Goal: Use online tool/utility: Use online tool/utility

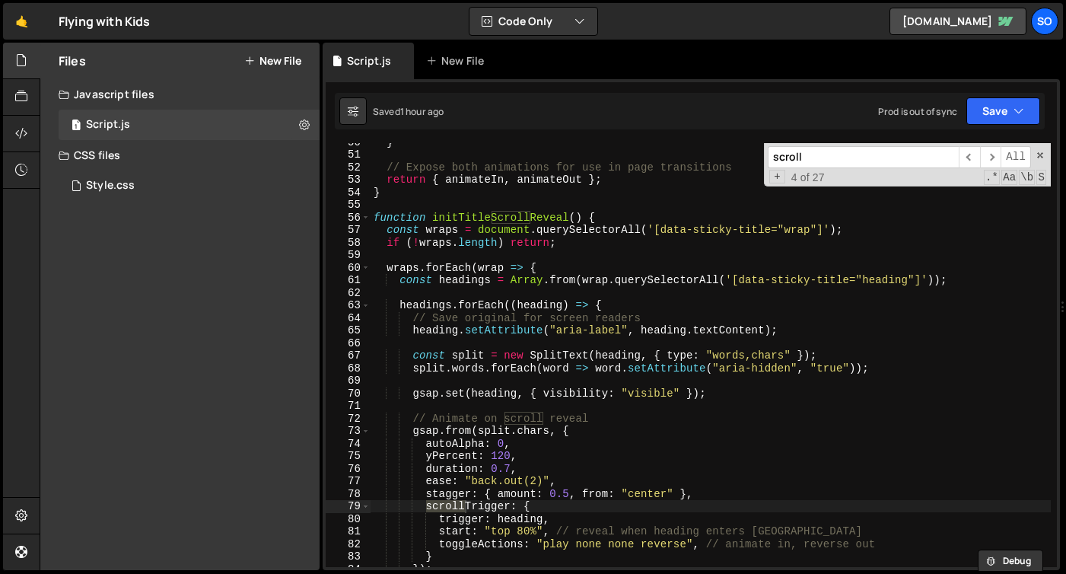
scroll to position [905, 0]
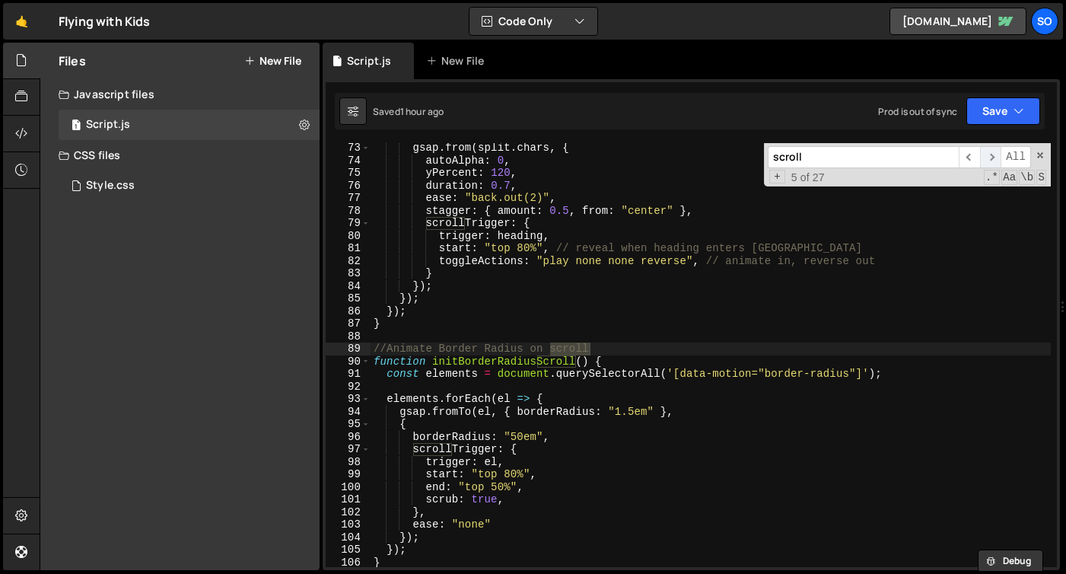
type input "scroll"
click at [992, 157] on span "​" at bounding box center [990, 157] width 21 height 22
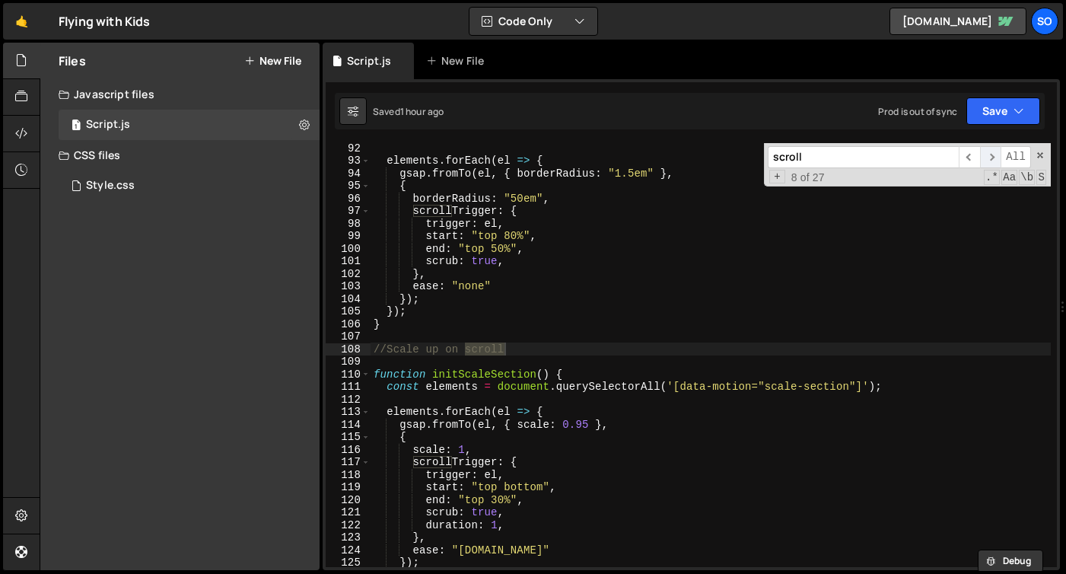
click at [992, 157] on span "​" at bounding box center [990, 157] width 21 height 22
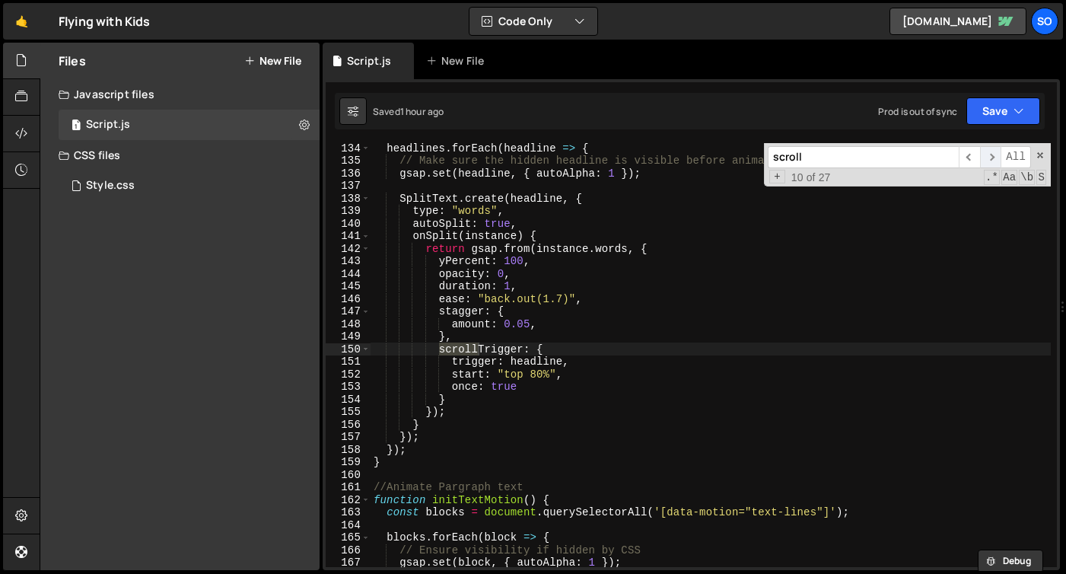
click at [992, 157] on span "​" at bounding box center [990, 157] width 21 height 22
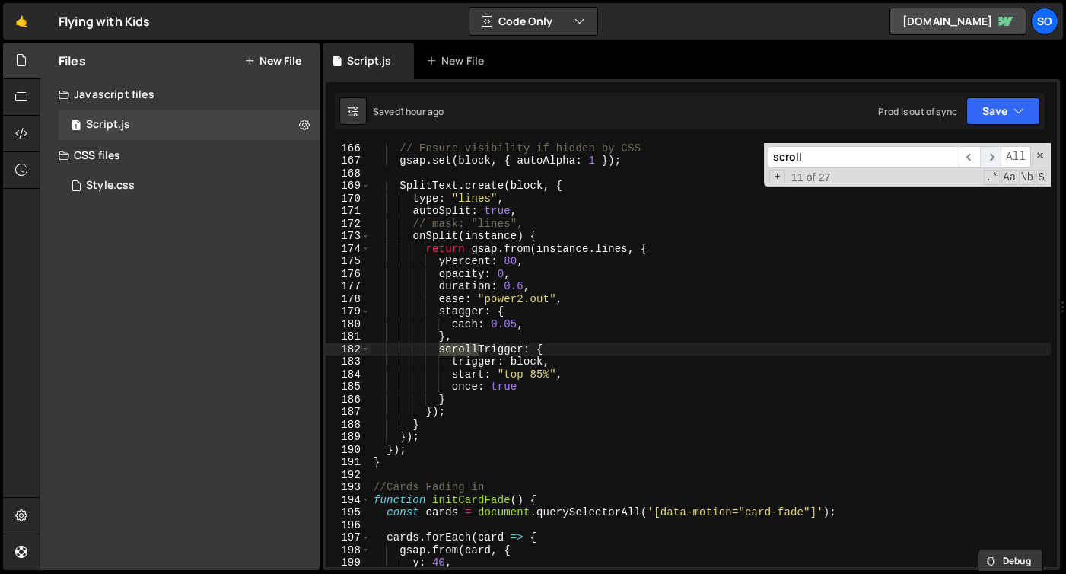
click at [992, 157] on span "​" at bounding box center [990, 157] width 21 height 22
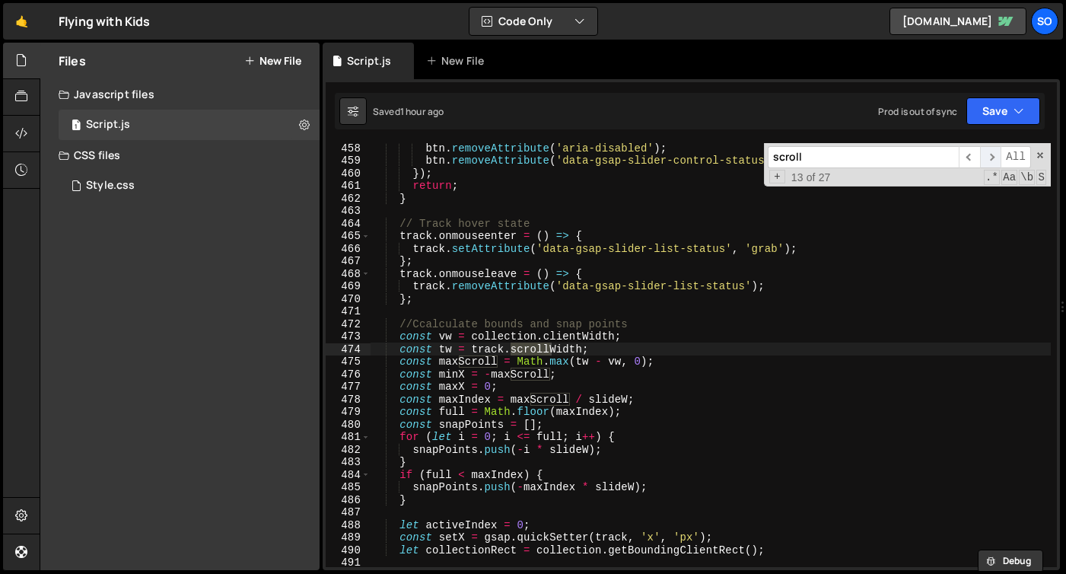
click at [992, 157] on span "​" at bounding box center [990, 157] width 21 height 22
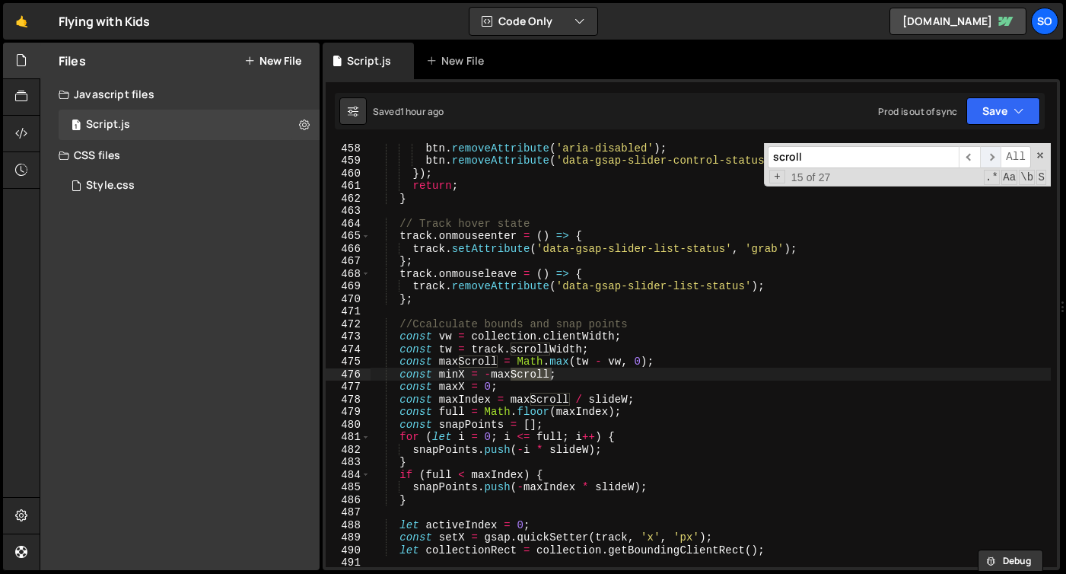
click at [992, 157] on span "​" at bounding box center [990, 157] width 21 height 22
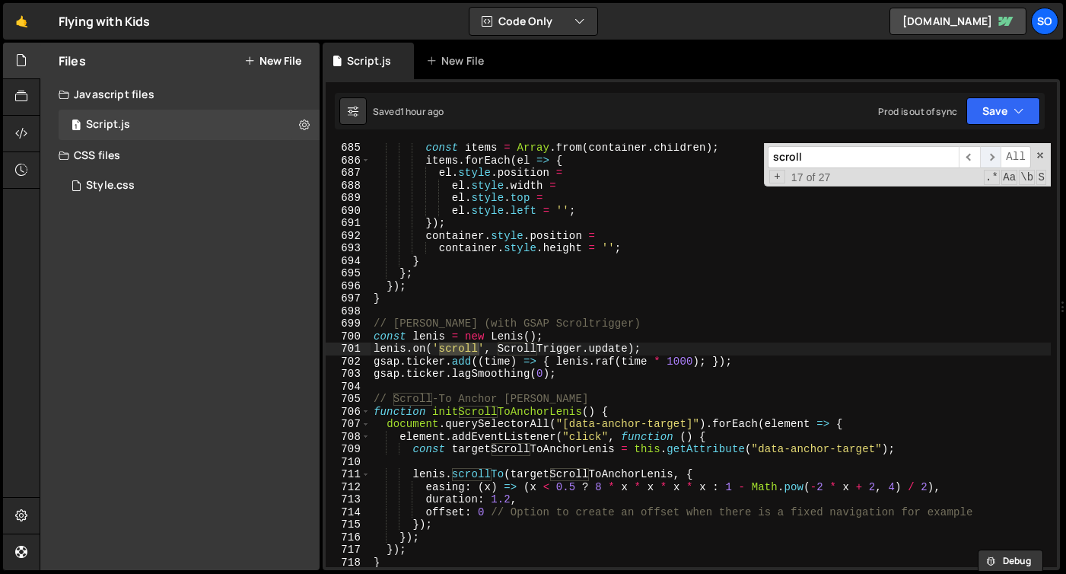
scroll to position [8588, 0]
click at [992, 157] on span "​" at bounding box center [990, 157] width 21 height 22
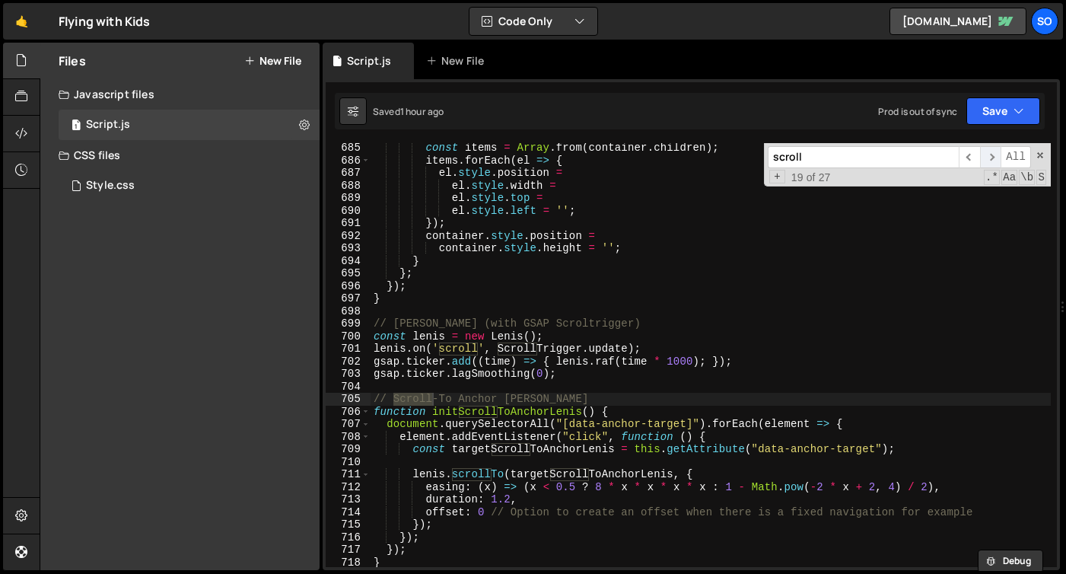
click at [992, 157] on span "​" at bounding box center [990, 157] width 21 height 22
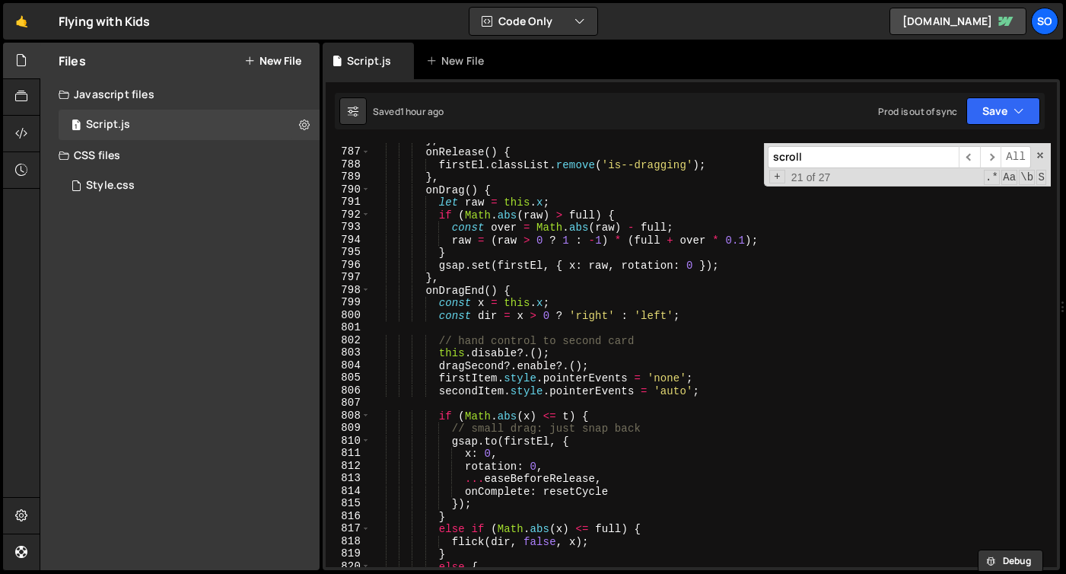
scroll to position [9863, 0]
click at [1045, 154] on div "scroll ​ ​ All Replace All + 21 of 27 .* Aa \b S" at bounding box center [907, 164] width 287 height 43
click at [1043, 152] on span at bounding box center [1040, 155] width 11 height 11
type textarea "const targetScrollToAnchorLenis = this.getAttribute("data-anchor-target");"
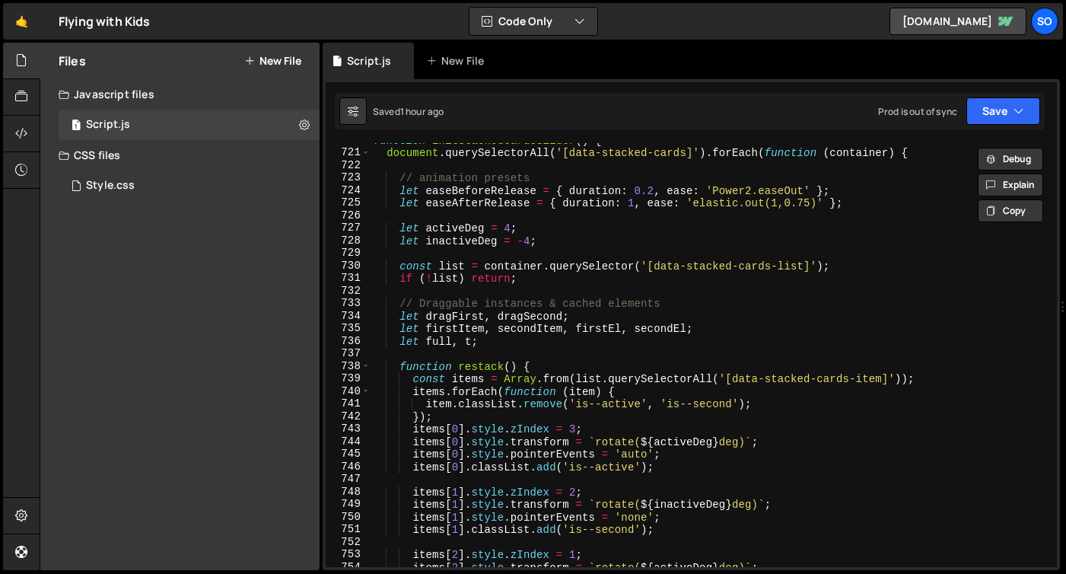
scroll to position [9005, 0]
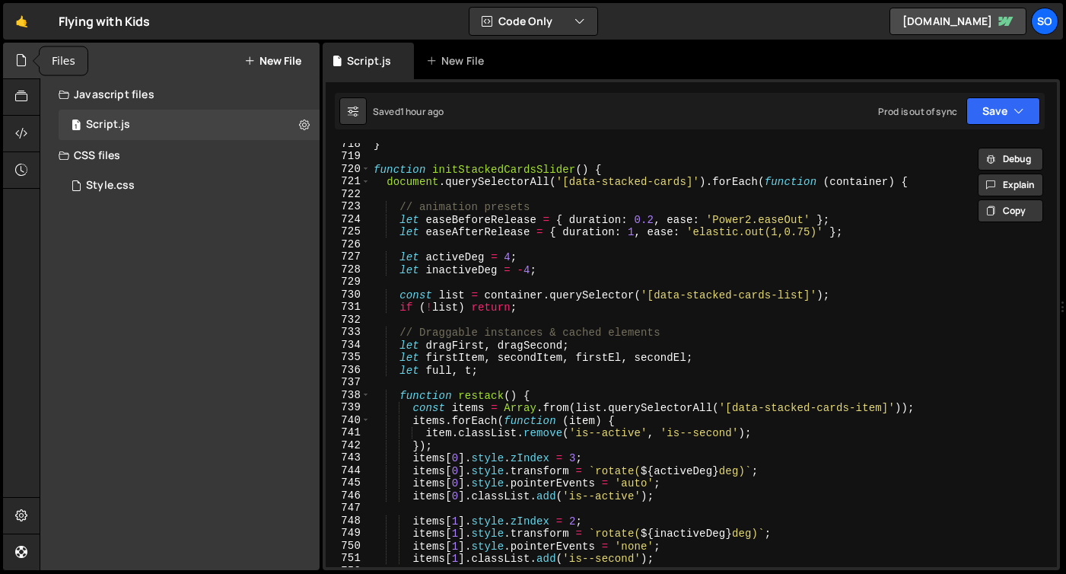
click at [21, 61] on icon at bounding box center [21, 60] width 12 height 17
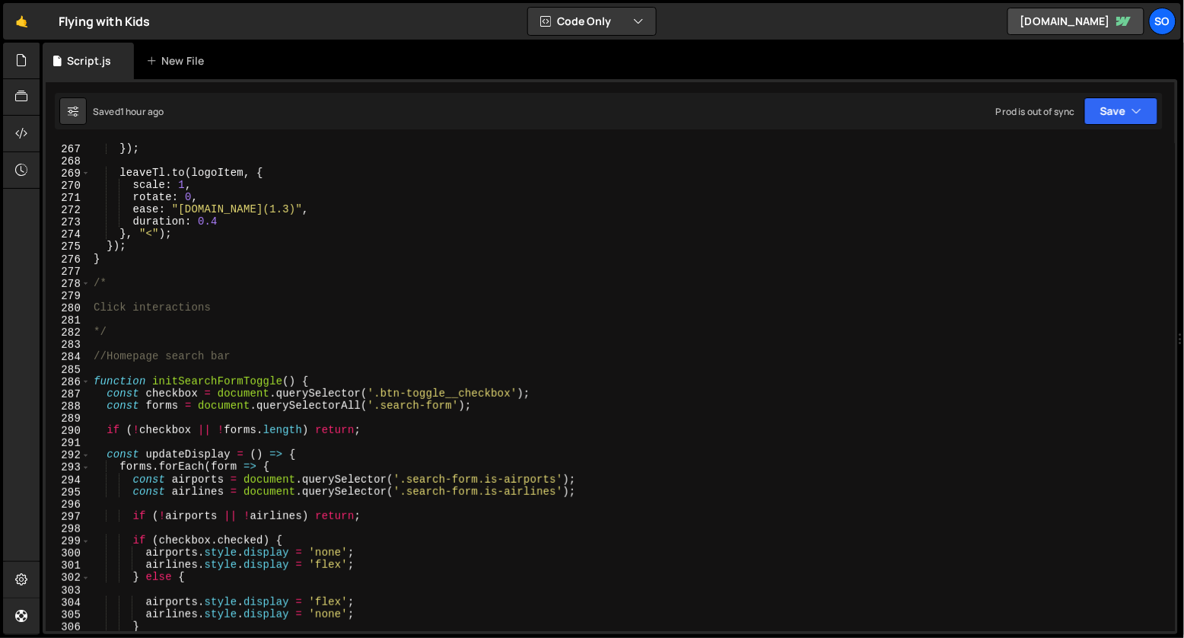
scroll to position [3253, 0]
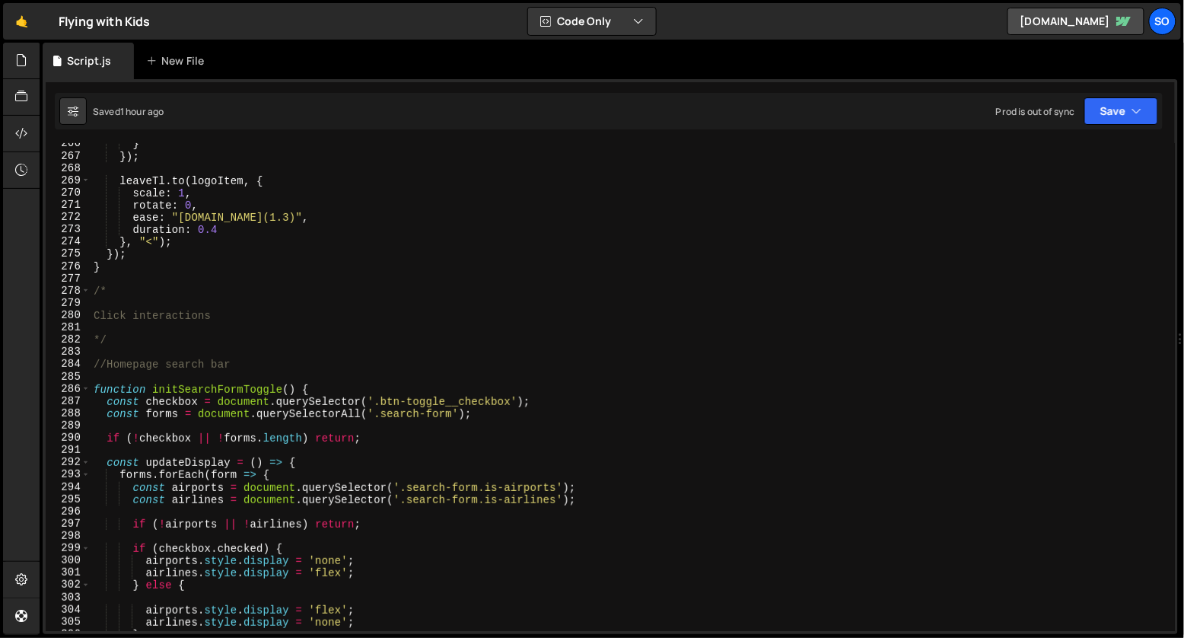
click at [210, 274] on div "} }) ; leaveTl . to ( logoItem , { scale : 1 , rotate : 0 , ease : "[DOMAIN_NAM…" at bounding box center [630, 394] width 1079 height 512
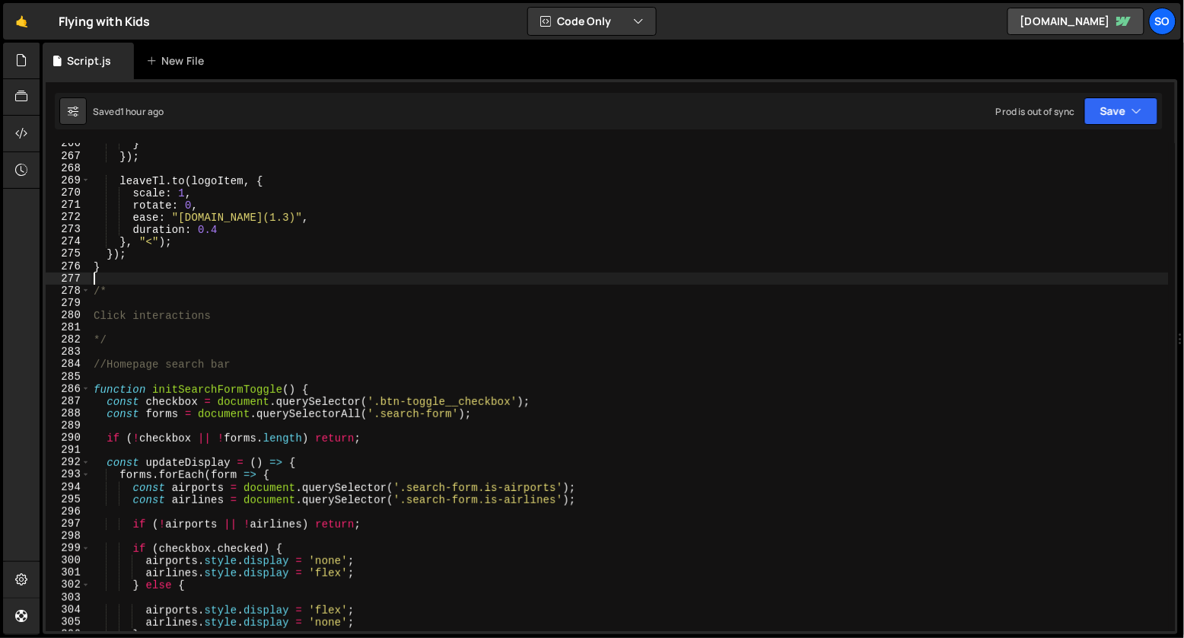
type textarea "}"
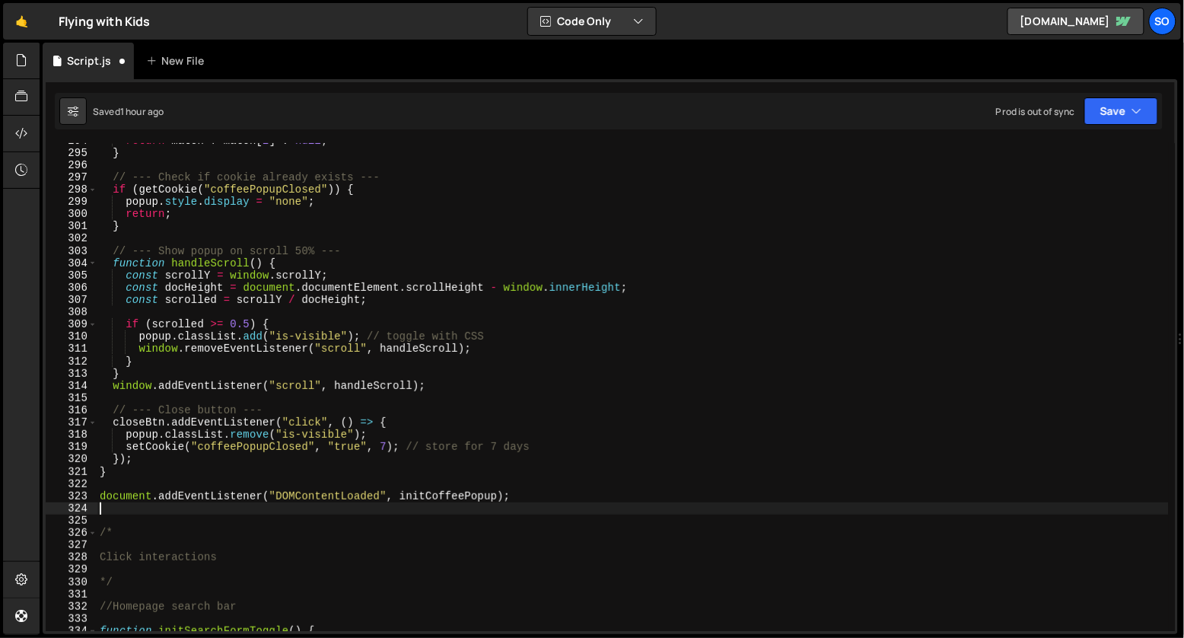
scroll to position [3625, 0]
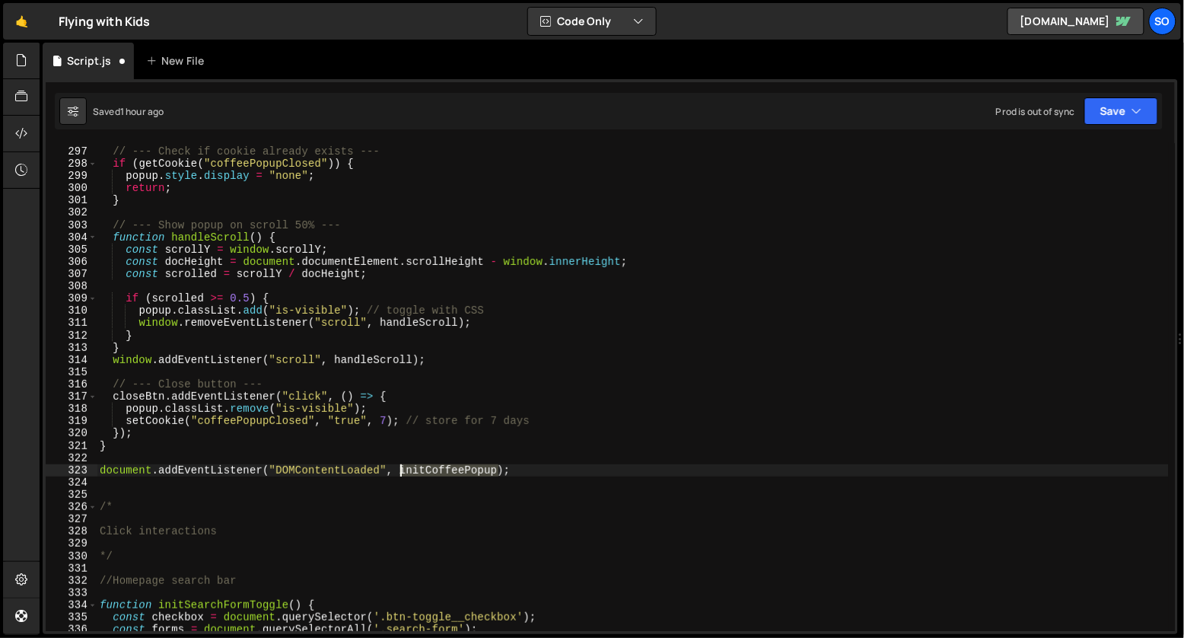
drag, startPoint x: 498, startPoint y: 466, endPoint x: 398, endPoint y: 466, distance: 99.7
click at [398, 466] on div "// --- Check if cookie already exists --- if ( getCookie ( "coffeePopupClosed" …" at bounding box center [633, 389] width 1073 height 512
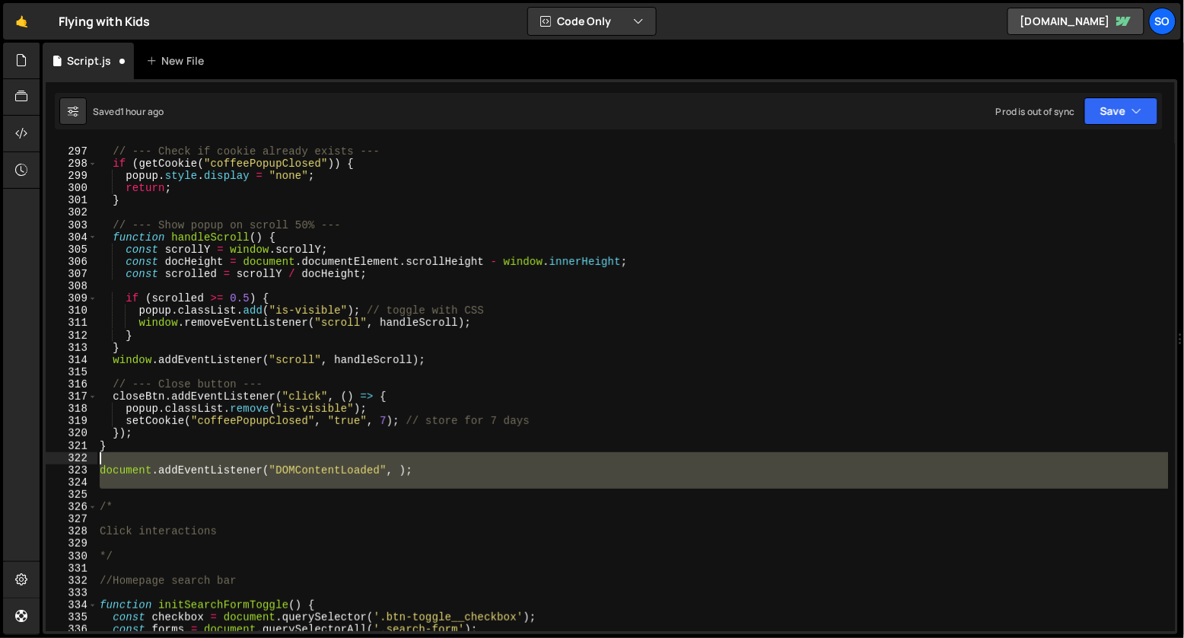
drag, startPoint x: 207, startPoint y: 495, endPoint x: 100, endPoint y: 457, distance: 113.6
click at [100, 457] on div "// --- Check if cookie already exists --- if ( getCookie ( "coffeePopupClosed" …" at bounding box center [633, 389] width 1073 height 512
type textarea "document.addEventListener("DOMContentLoaded", );"
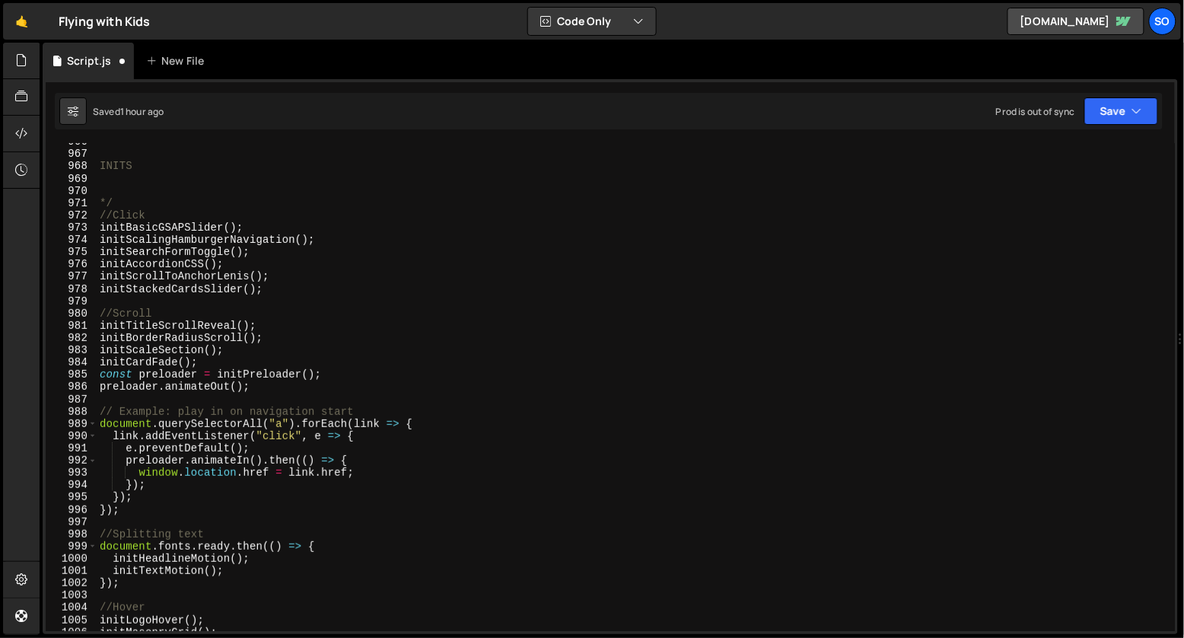
scroll to position [11825, 0]
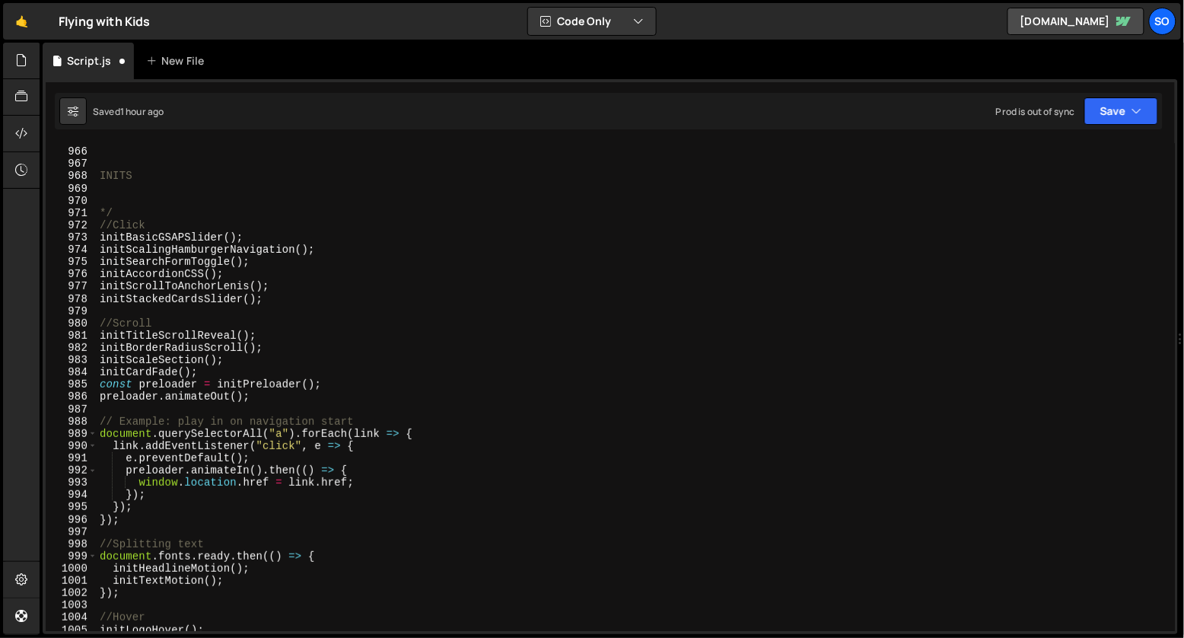
click at [325, 402] on div "/* INITS */ //Click initBasicGSAPSlider ( ) ; initScalingHamburgerNavigation ( …" at bounding box center [633, 389] width 1073 height 512
type textarea "preloader.animateOut();"
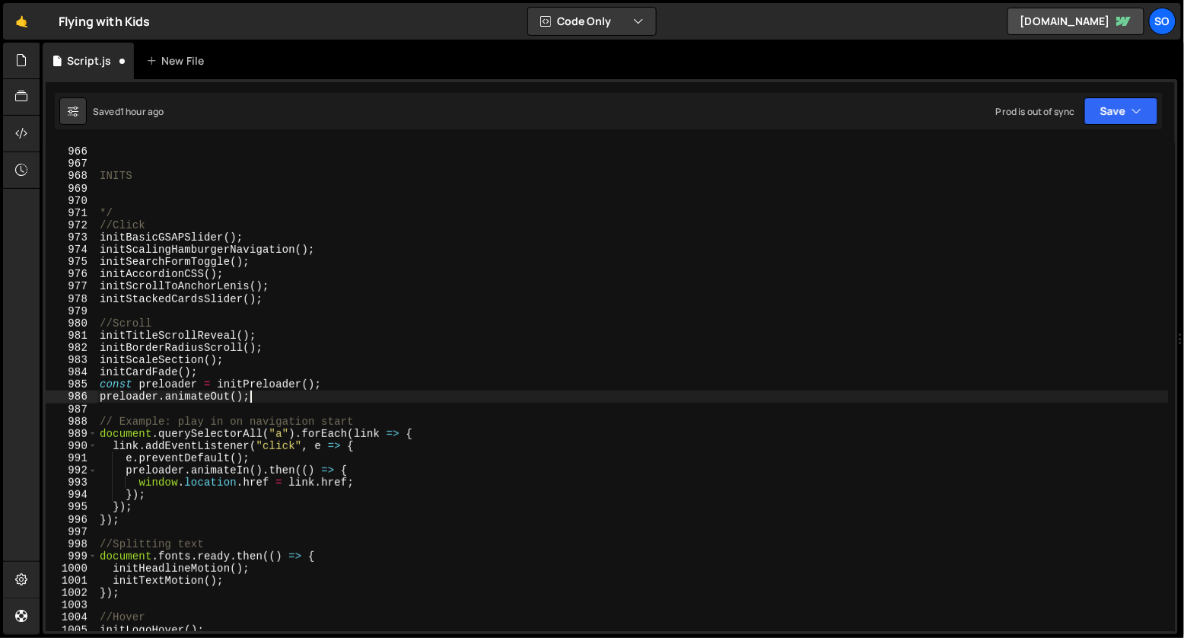
paste textarea "initCoffeePopup"
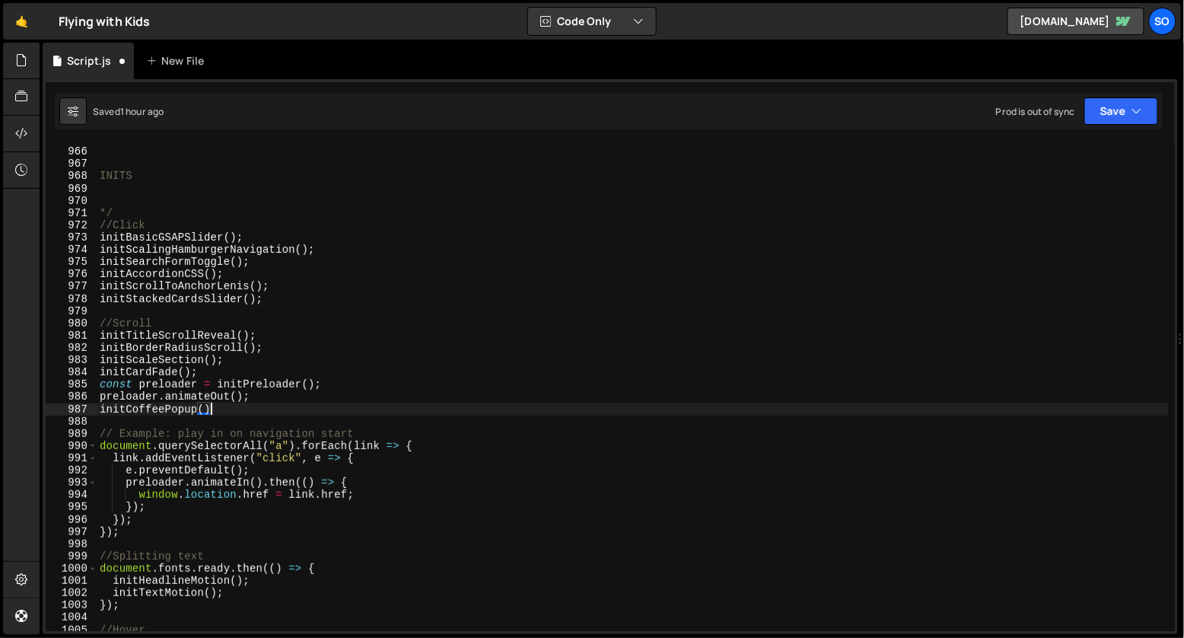
scroll to position [0, 7]
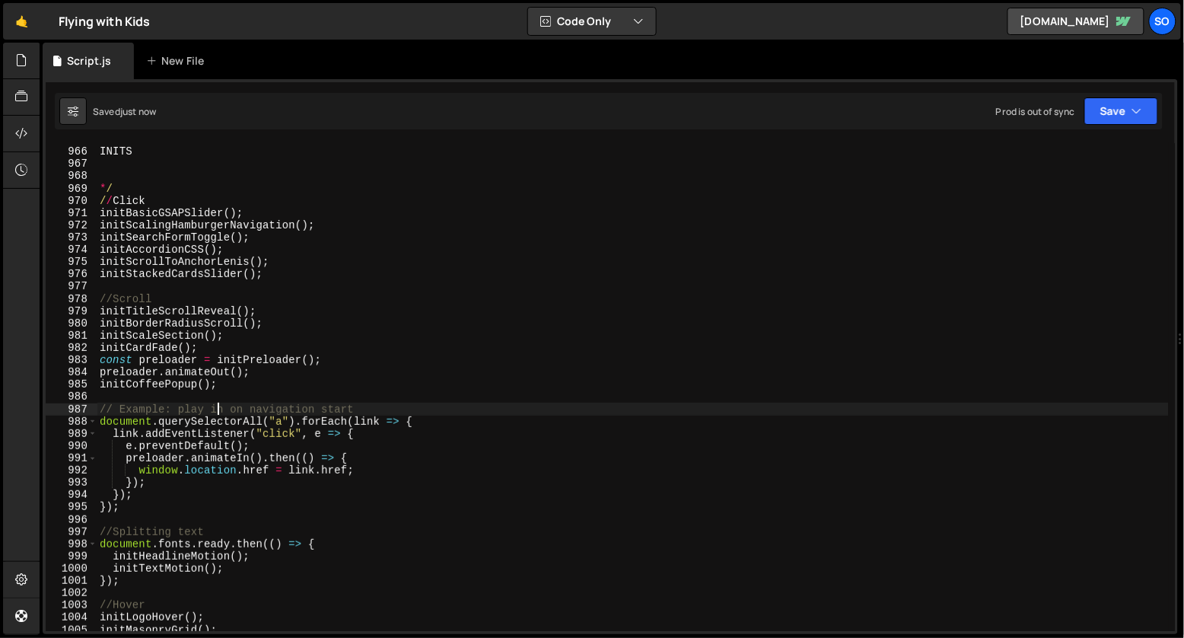
type textarea "// Example: play in on navigation start"
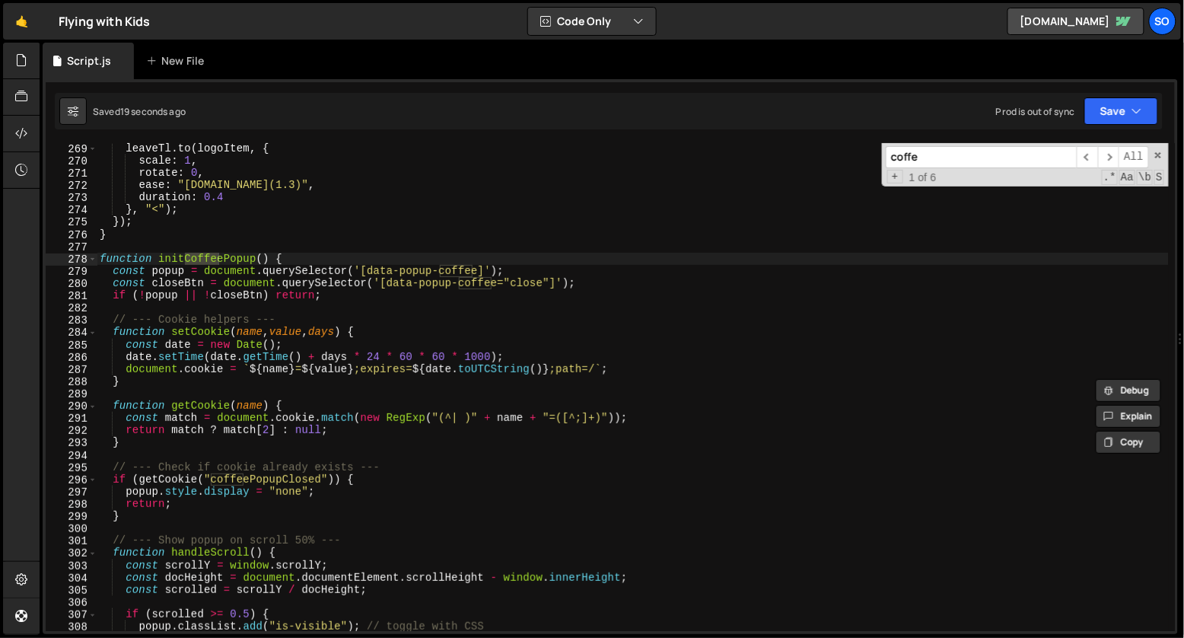
scroll to position [3285, 0]
type input "coffe"
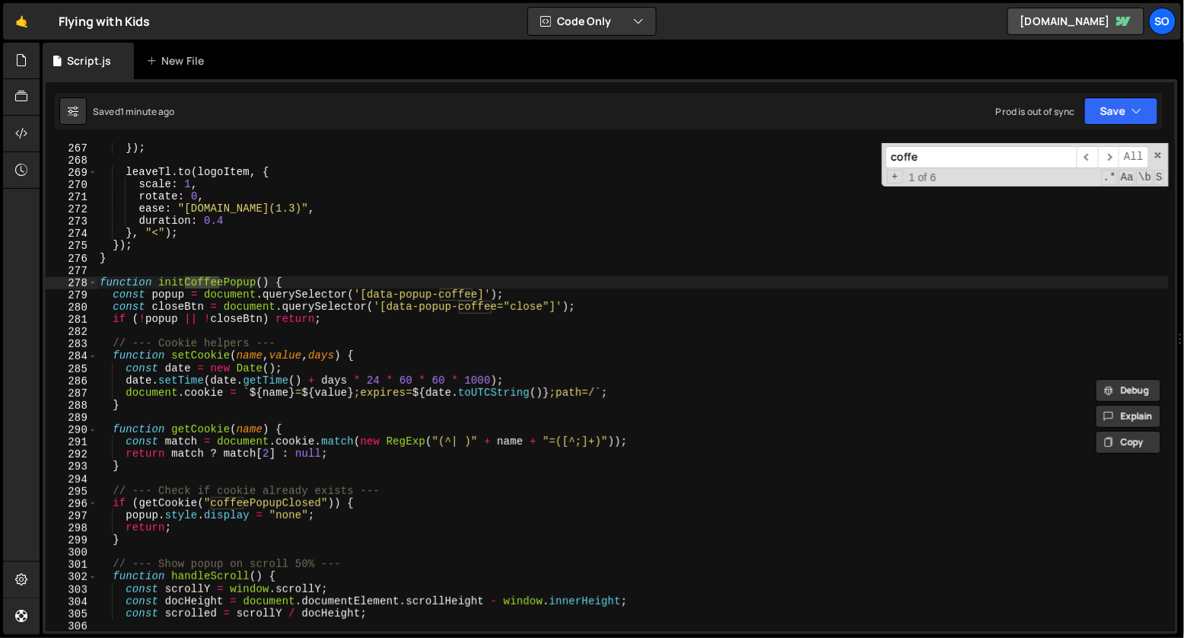
scroll to position [3261, 0]
click at [369, 311] on div "}) ; leaveTl . to ( logoItem , { scale : 1 , rotate : 0 , ease : "[DOMAIN_NAME]…" at bounding box center [633, 398] width 1073 height 512
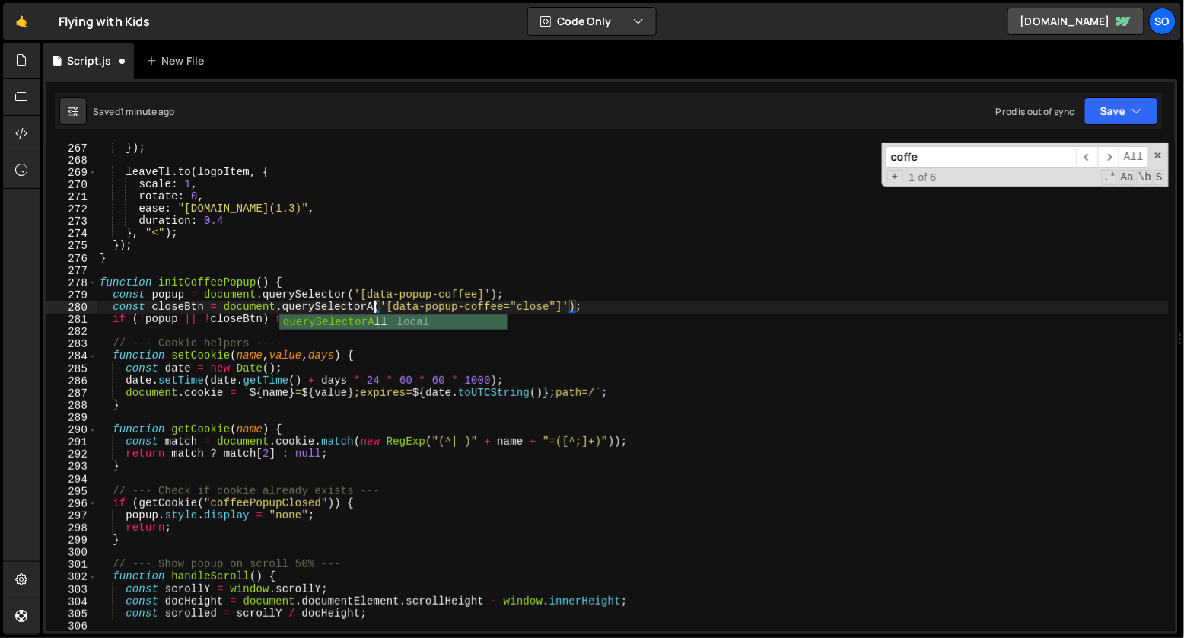
scroll to position [0, 20]
type textarea "const closeBtn = document.querySelectorAll('[data-popup-coffee="close"]');"
click at [110, 275] on div "}) ; leaveTl . to ( logoItem , { scale : 1 , rotate : 0 , ease : "[DOMAIN_NAME]…" at bounding box center [633, 398] width 1073 height 512
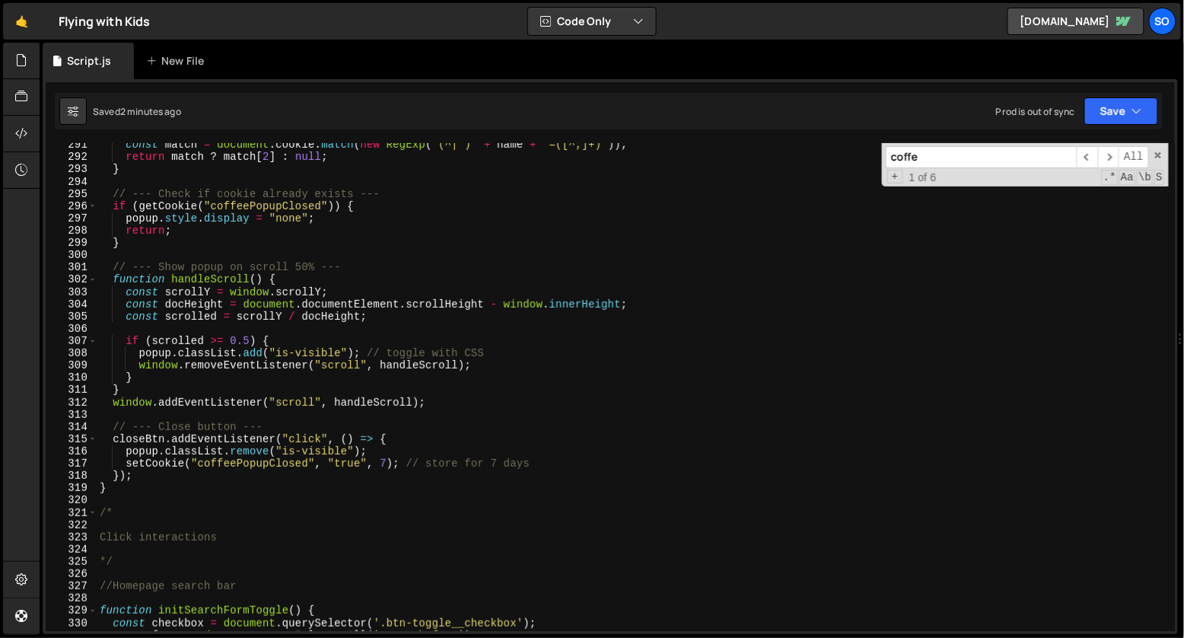
scroll to position [3561, 0]
click at [142, 487] on div "const match = document . cookie . match ( new RegExp ( "(^| )" + name + "=([^;]…" at bounding box center [633, 392] width 1073 height 512
type textarea "}); }"
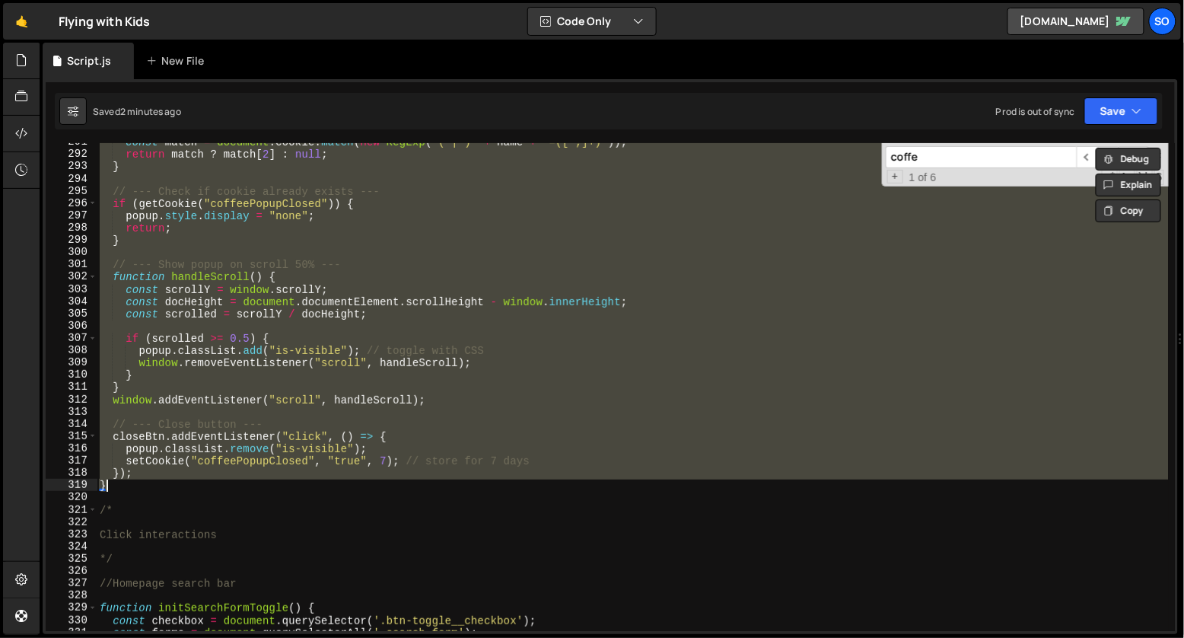
paste textarea
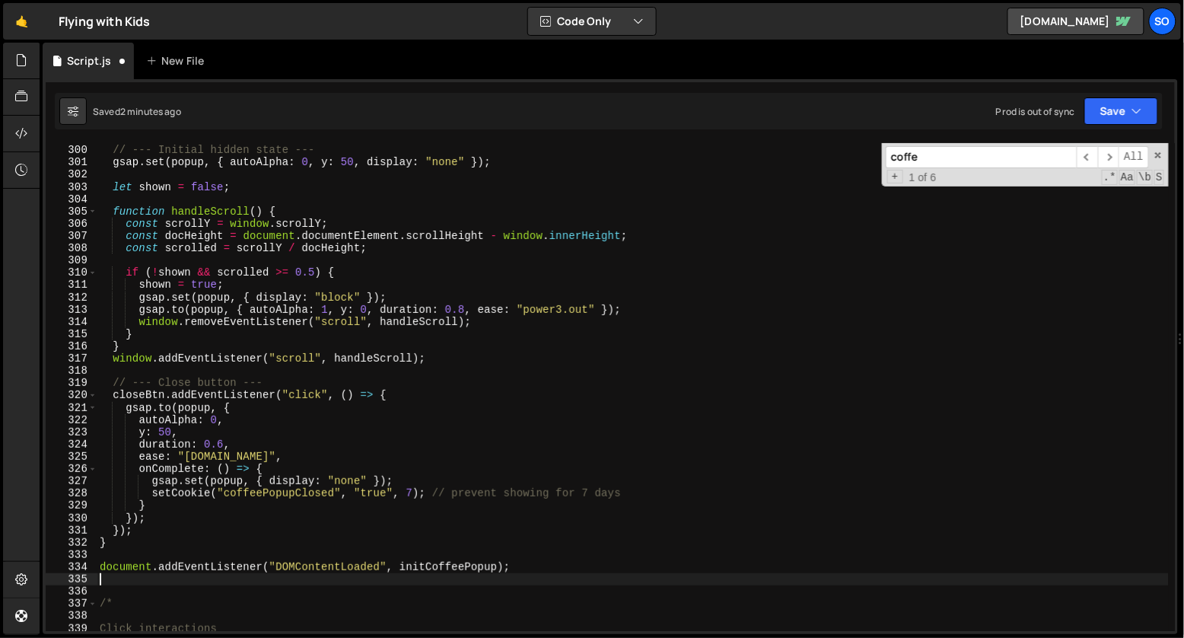
scroll to position [3691, 0]
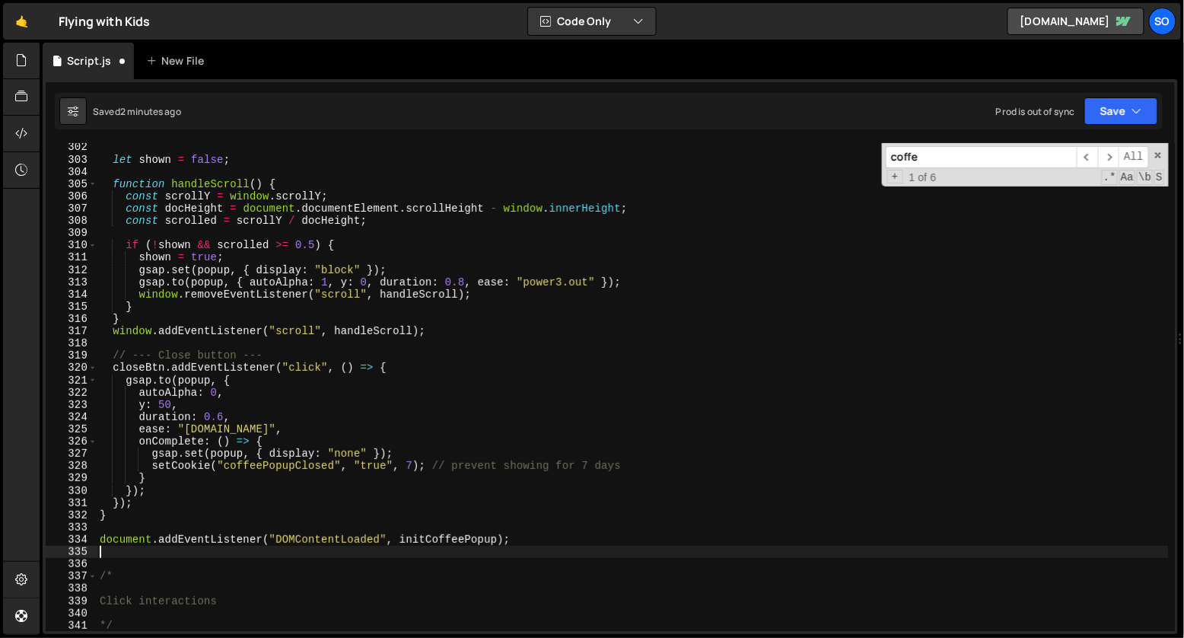
click at [451, 512] on div "let shown = false ; function handleScroll ( ) { const scrollY = window . scroll…" at bounding box center [633, 397] width 1073 height 512
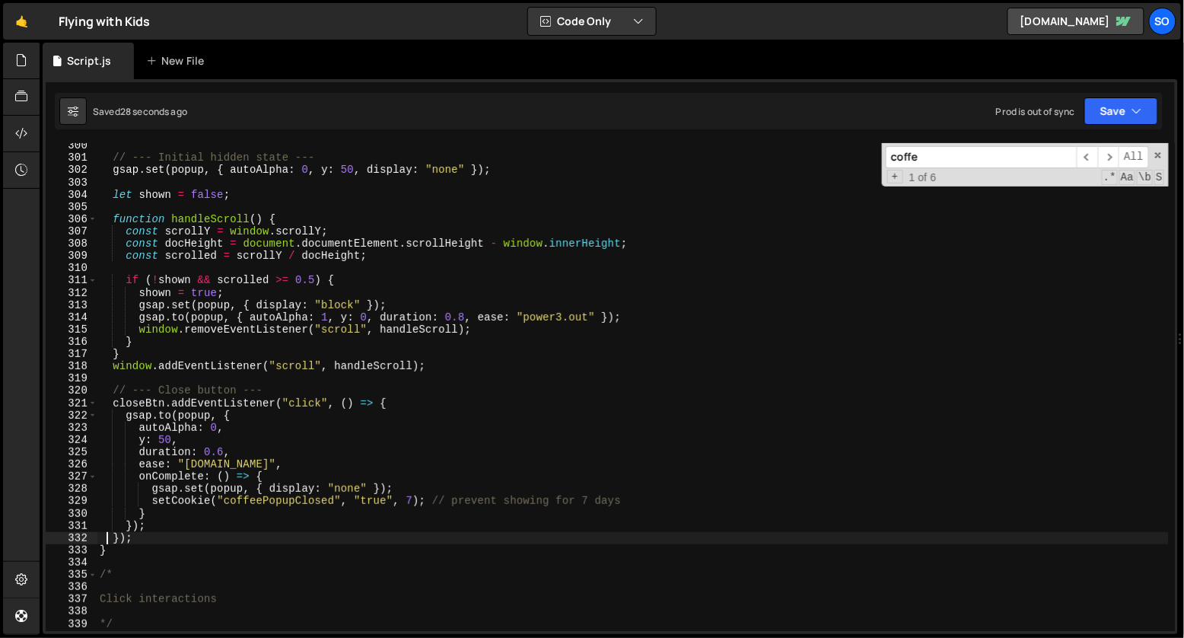
scroll to position [3668, 0]
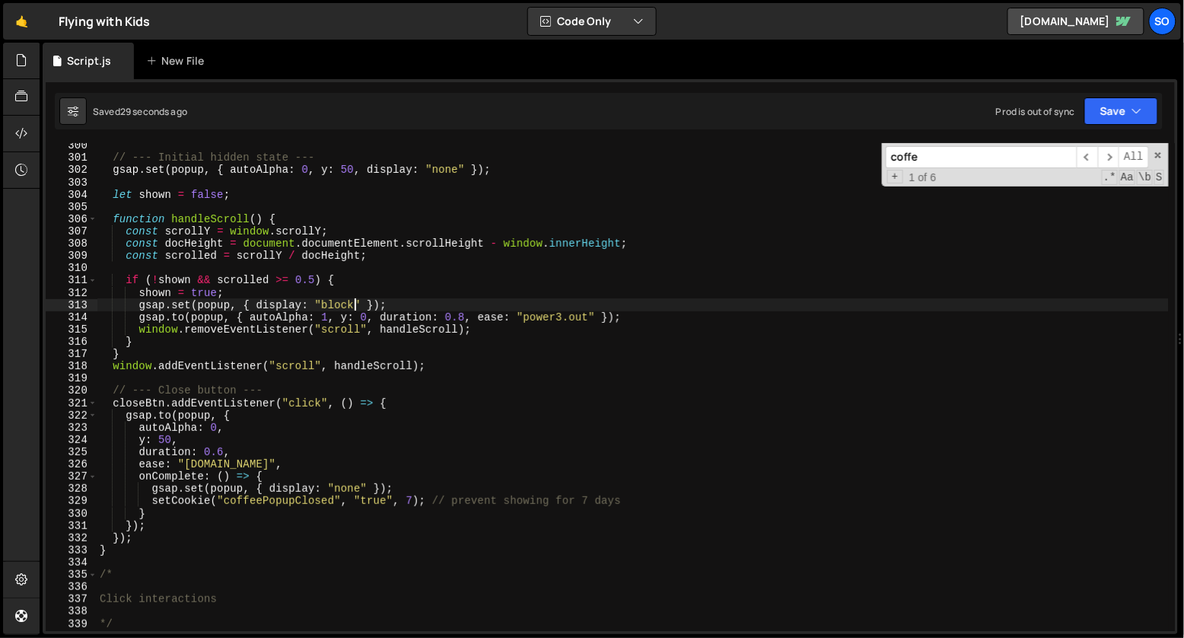
click at [358, 302] on div "// --- Initial hidden state --- gsap . set ( popup , { autoAlpha : 0 , y : 50 ,…" at bounding box center [633, 395] width 1073 height 512
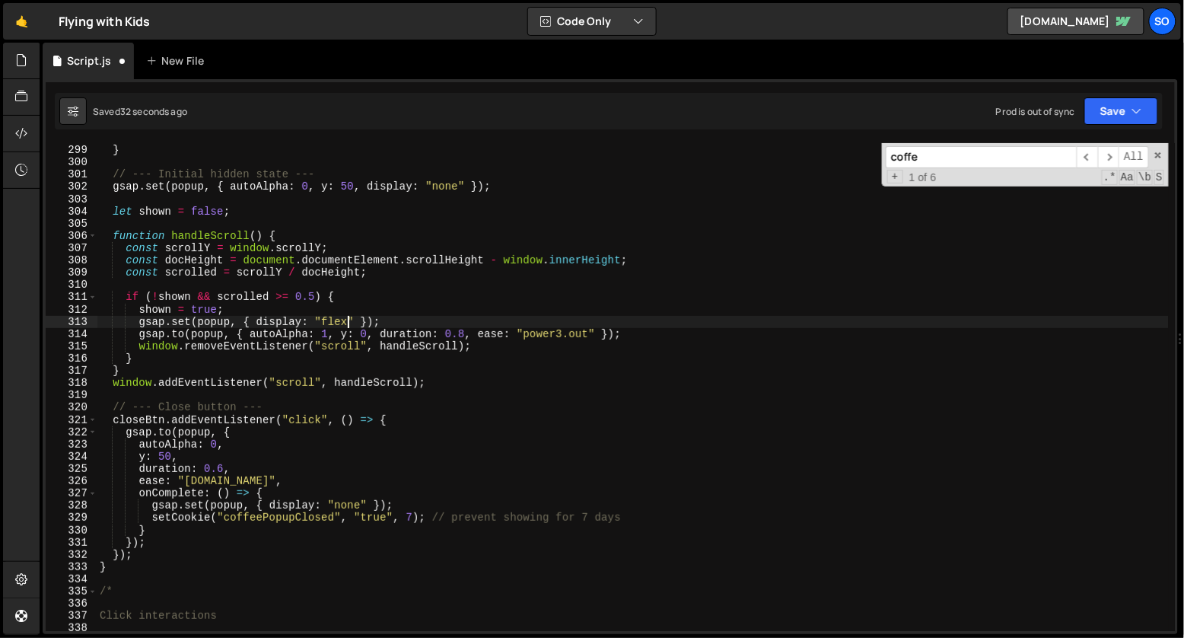
scroll to position [3651, 0]
click at [346, 331] on div "return ; } // --- Initial hidden state --- gsap . set ( popup , { autoAlpha : 0…" at bounding box center [633, 388] width 1073 height 512
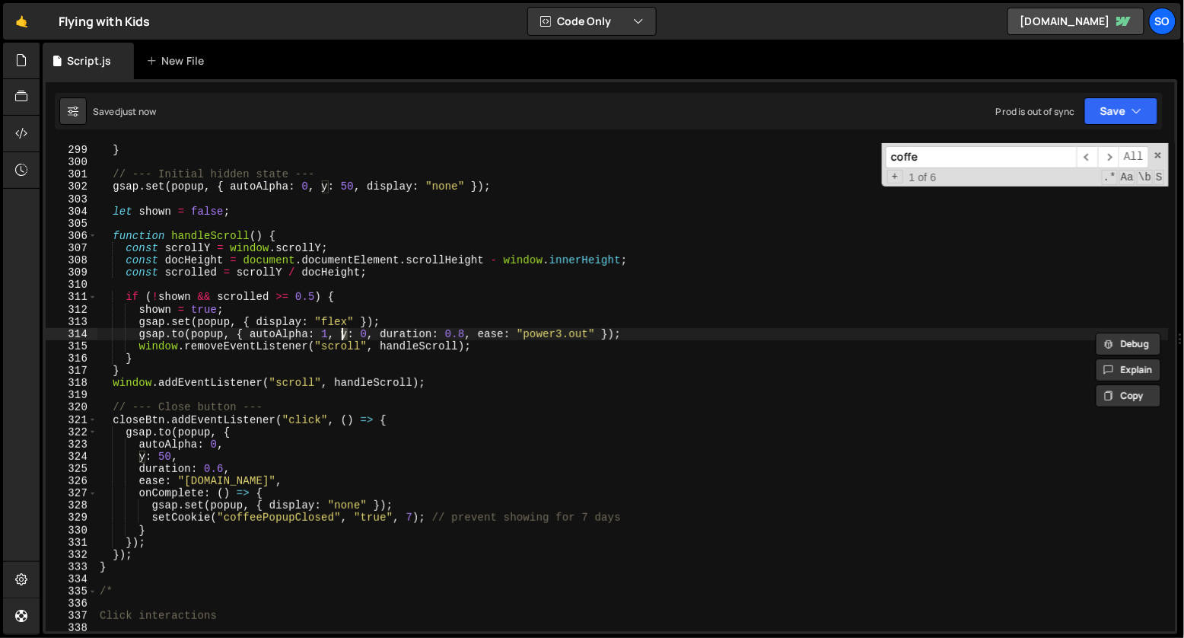
type textarea "[DOMAIN_NAME](popup, { autoAlpha: 1, x: 0, duration: 0.8, ease: "power3.out" });"
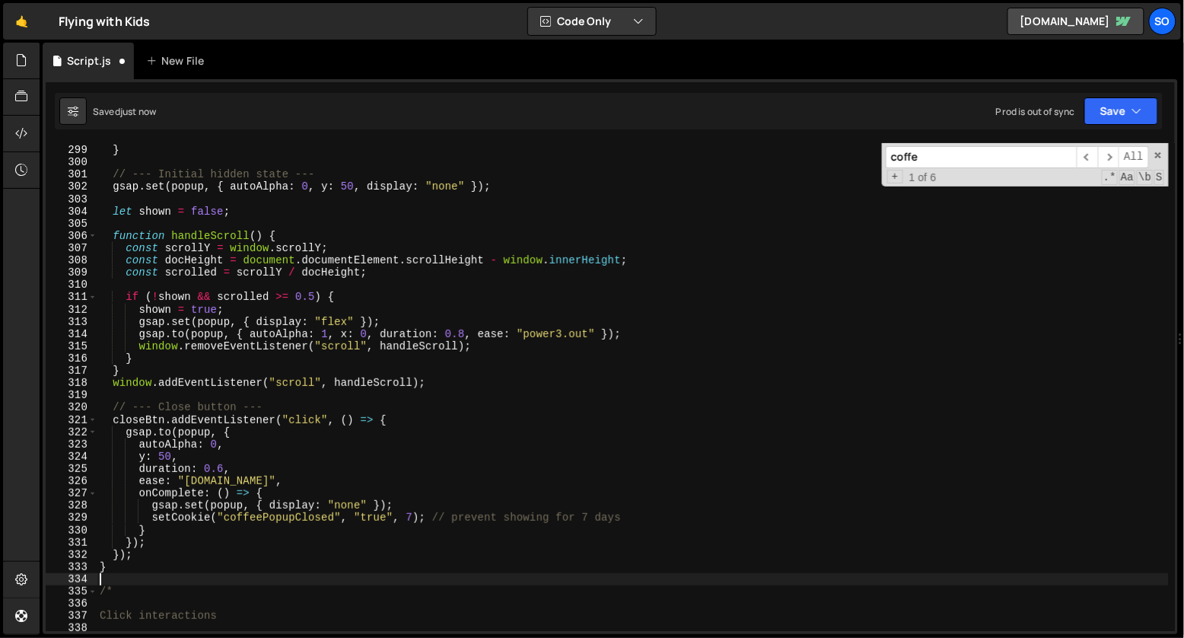
click at [371, 573] on div "return ; } // --- Initial hidden state --- gsap . set ( popup , { autoAlpha : 0…" at bounding box center [633, 388] width 1073 height 512
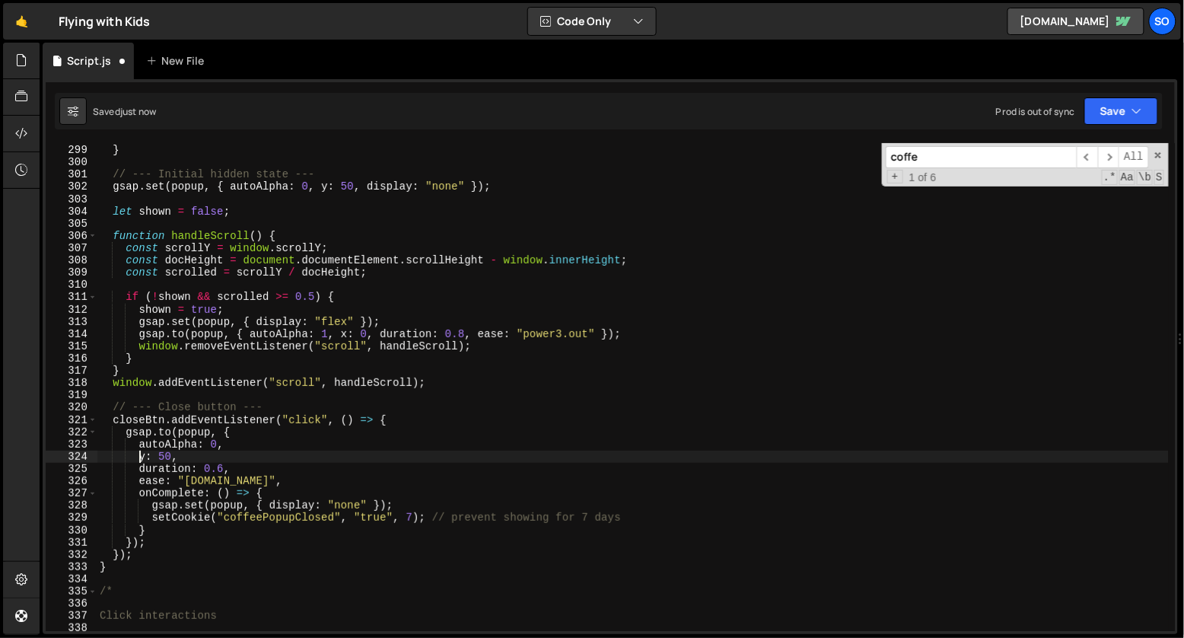
click at [142, 453] on div "return ; } // --- Initial hidden state --- gsap . set ( popup , { autoAlpha : 0…" at bounding box center [633, 388] width 1073 height 512
type textarea "x: 50,"
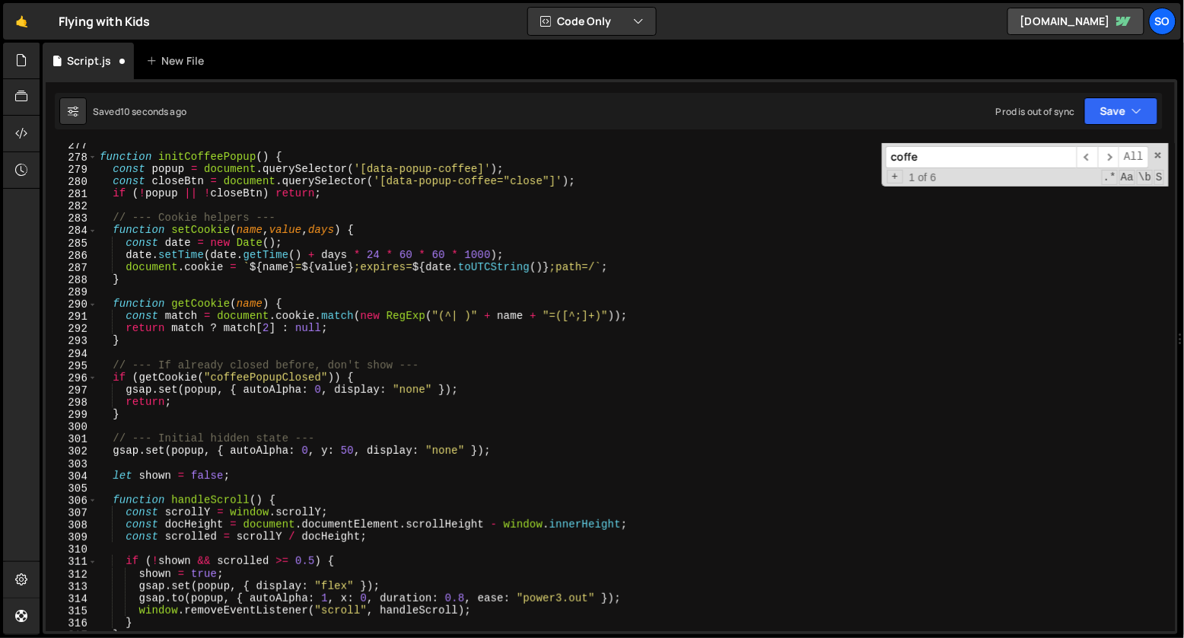
scroll to position [3345, 0]
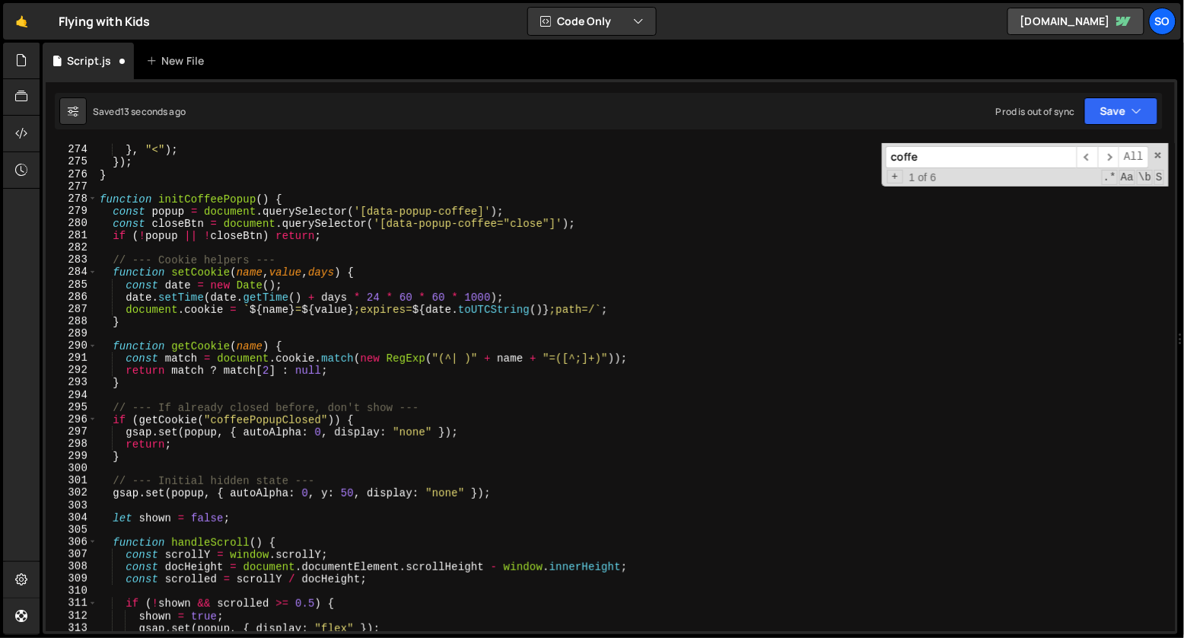
click at [326, 499] on div "duration : 0.4 } , "<" ) ; }) ; } function initCoffeePopup ( ) { const popup = …" at bounding box center [633, 388] width 1073 height 512
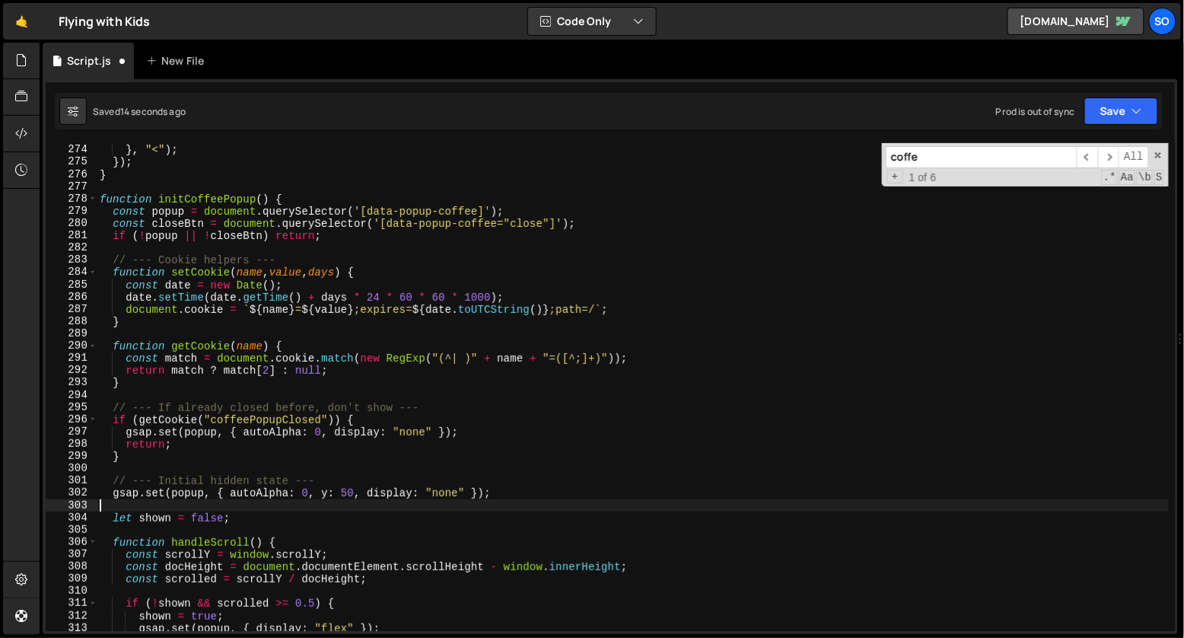
click at [326, 490] on div "duration : 0.4 } , "<" ) ; }) ; } function initCoffeePopup ( ) { const popup = …" at bounding box center [633, 388] width 1073 height 512
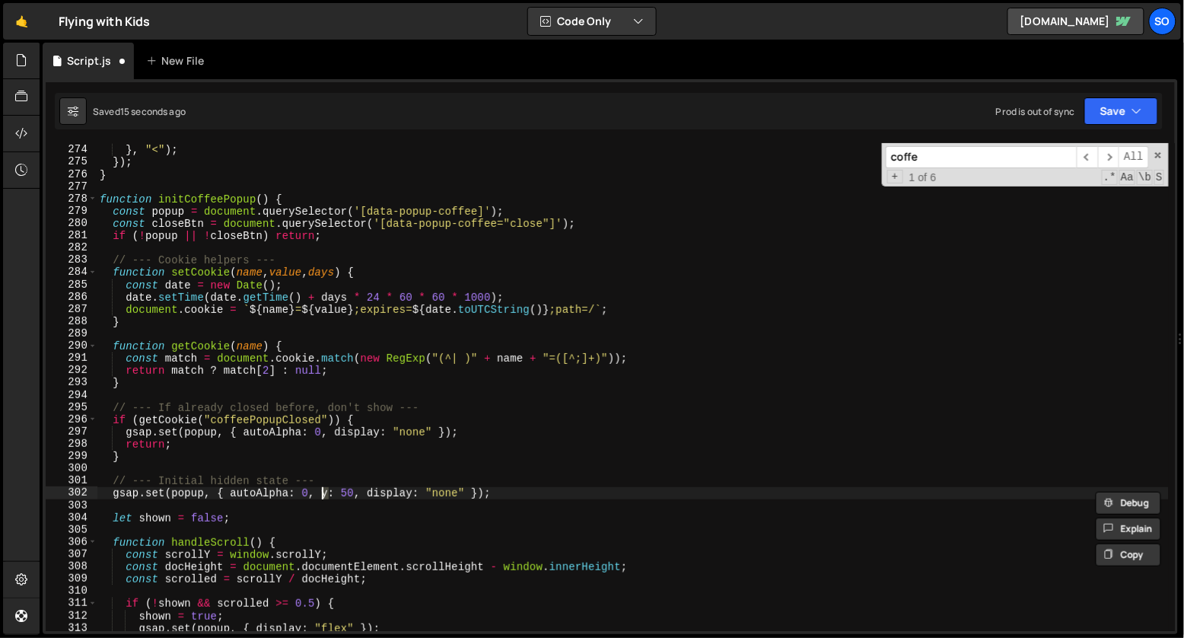
scroll to position [0, 16]
type textarea "gsap.set(popup, { autoAlpha: 0, x: 50, display: "none" });"
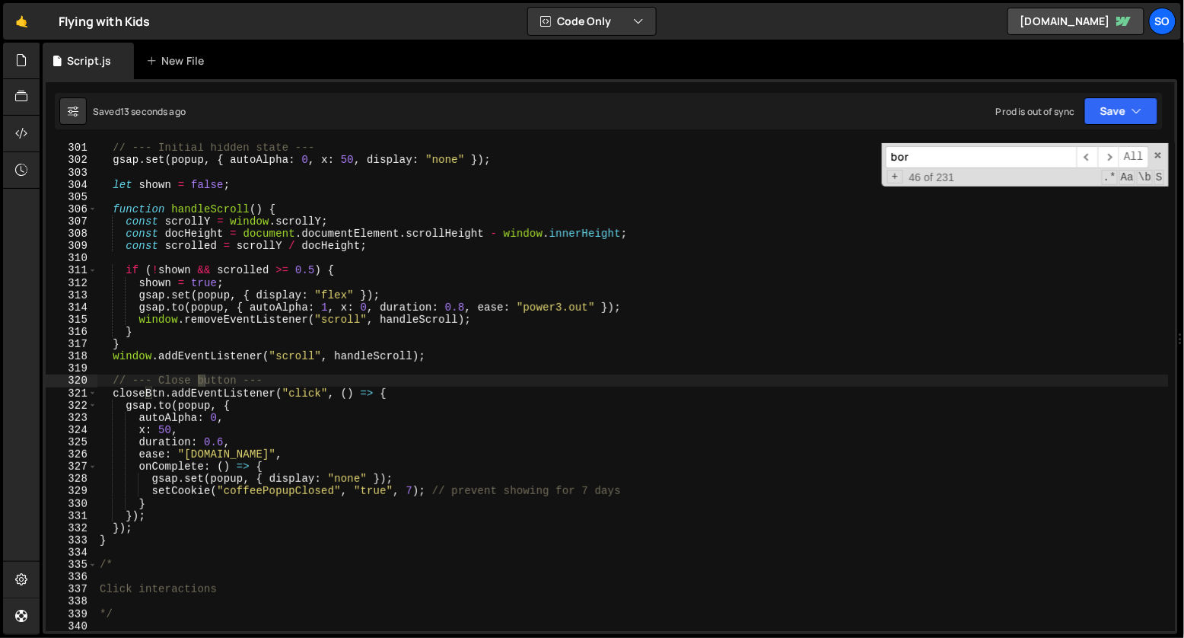
scroll to position [11939, 0]
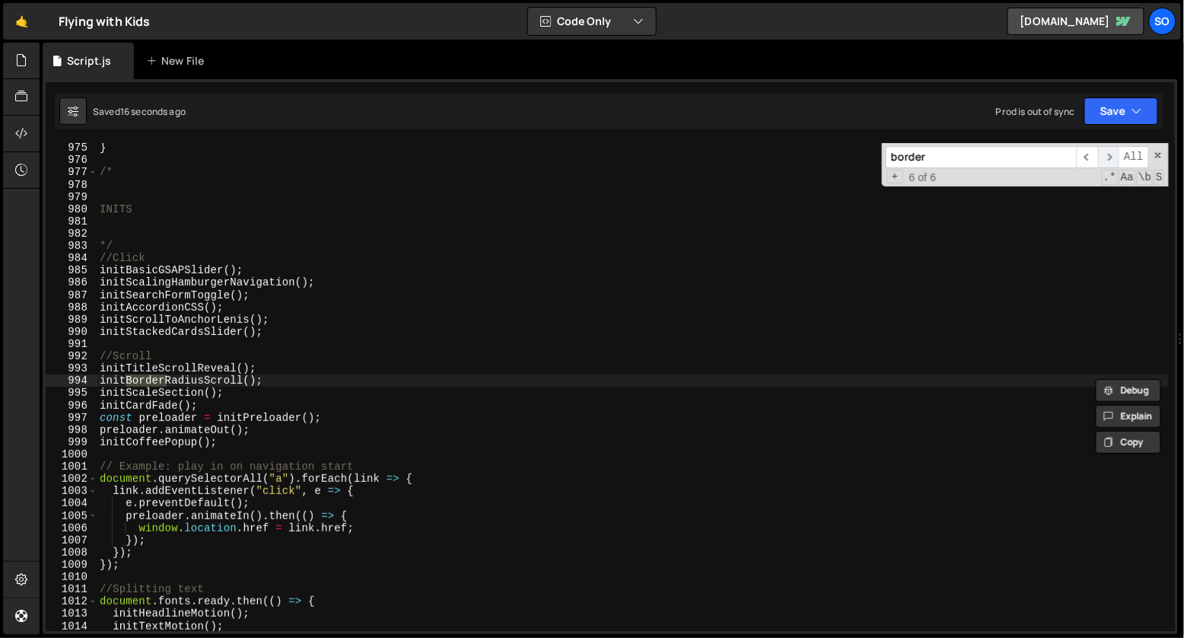
type input "border"
click at [1065, 157] on span "​" at bounding box center [1108, 157] width 21 height 22
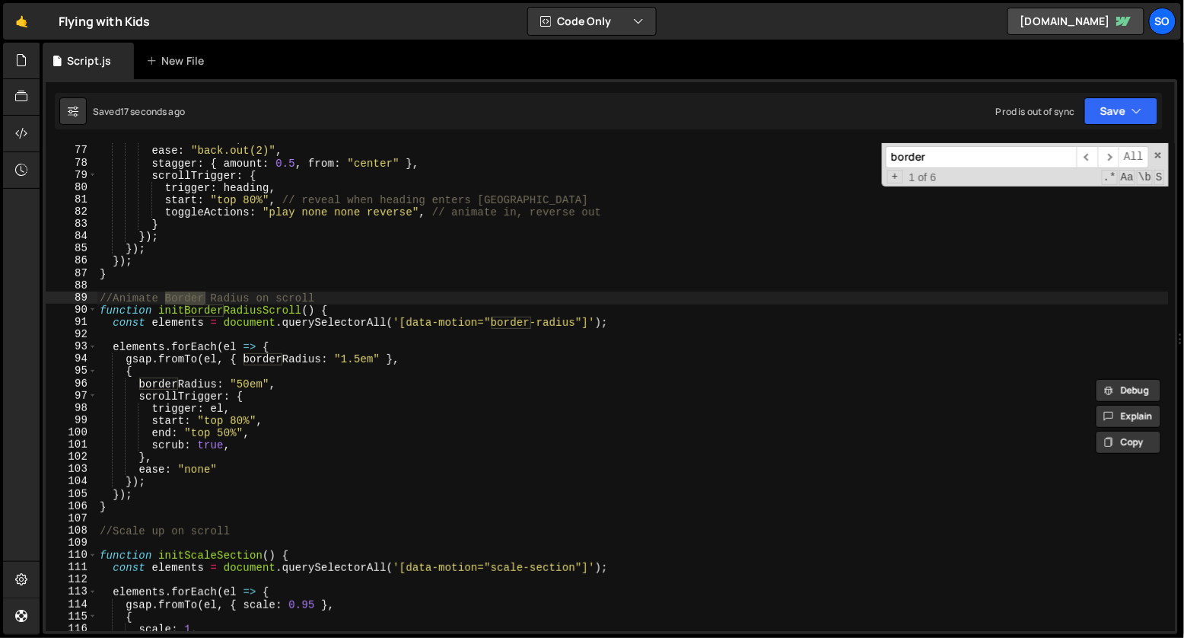
scroll to position [937, 0]
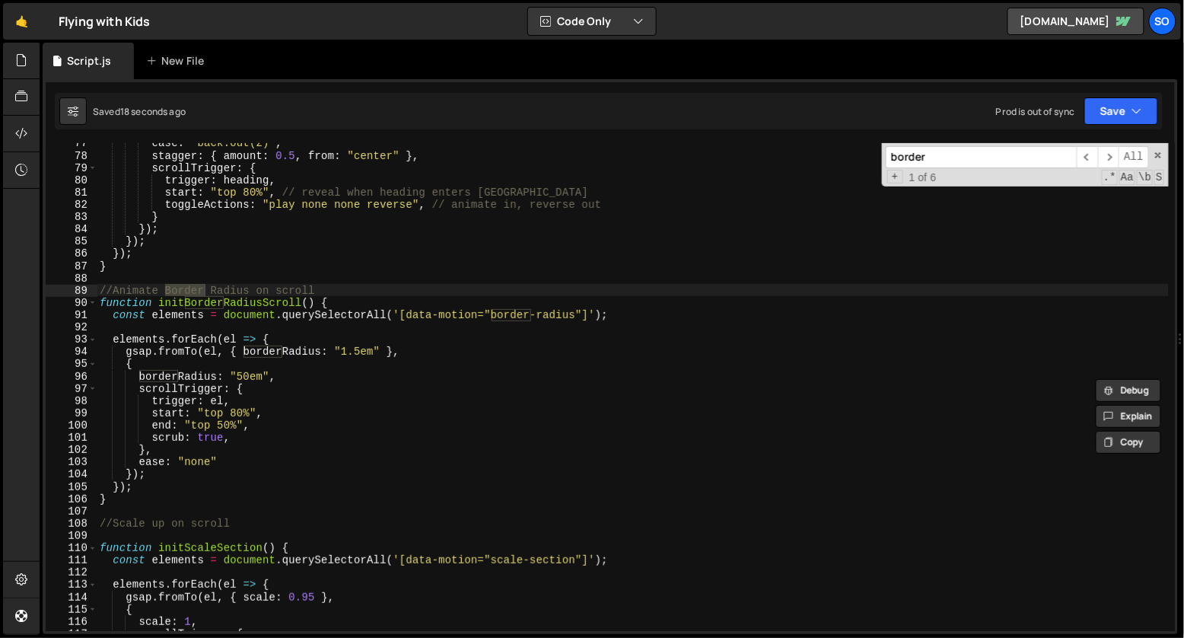
click at [267, 431] on div "ease : "back.out(2)" , stagger : { amount : 0.5 , from : "center" } , scrollTri…" at bounding box center [633, 393] width 1073 height 512
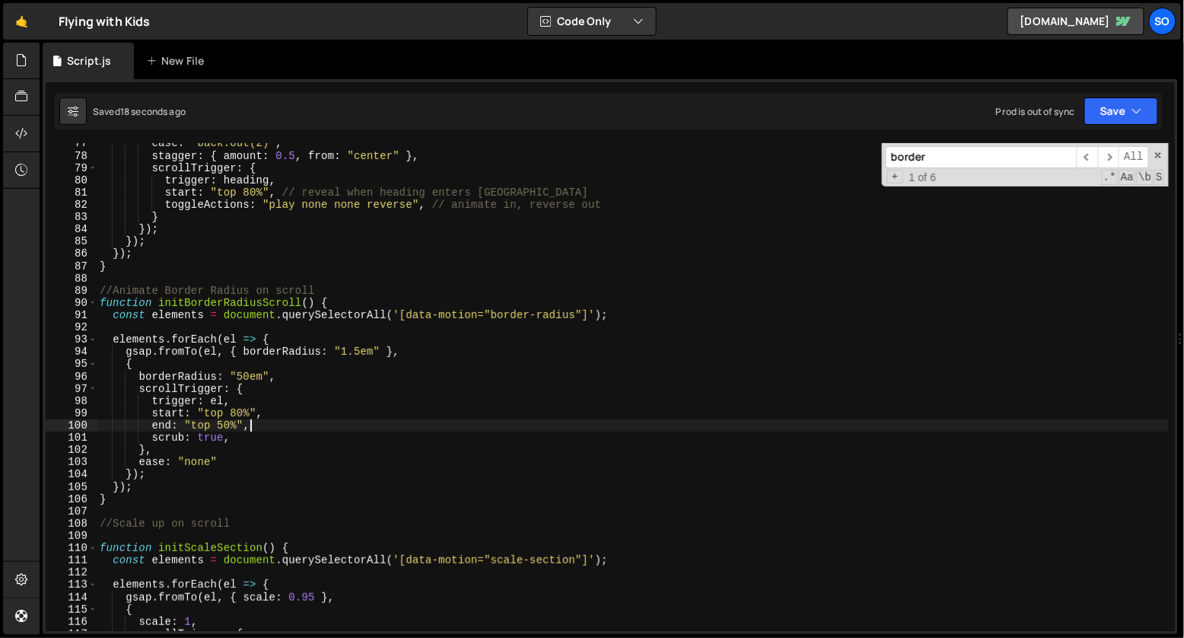
scroll to position [0, 9]
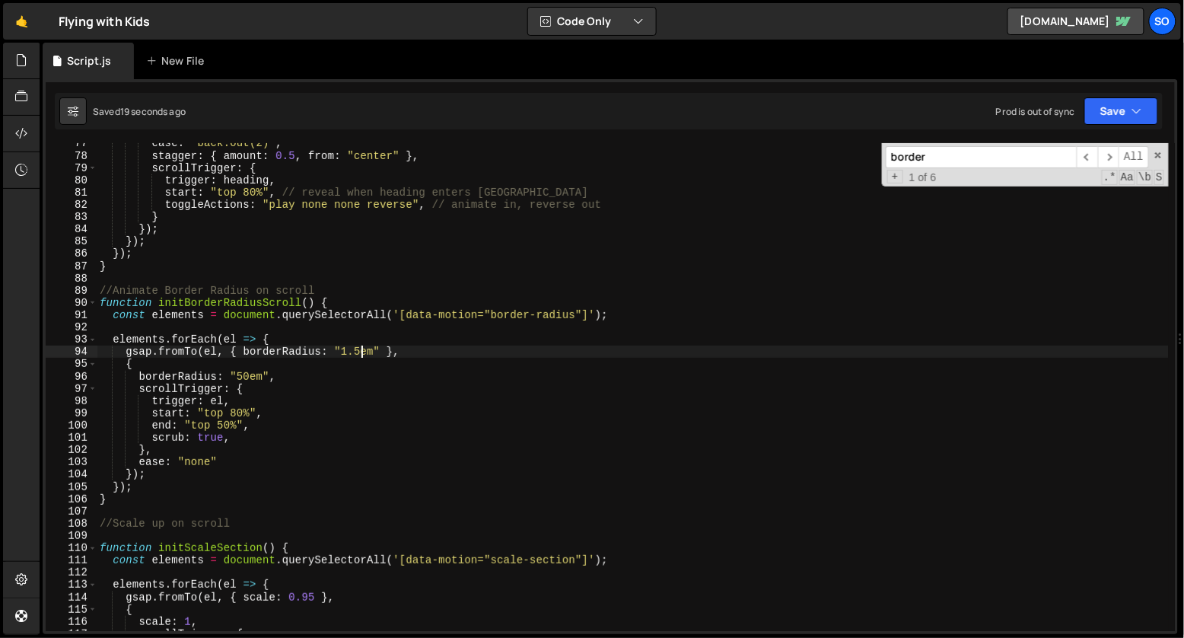
click at [364, 356] on div "ease : "back.out(2)" , stagger : { amount : 0.5 , from : "center" } , scrollTri…" at bounding box center [633, 393] width 1073 height 512
click at [249, 378] on div "ease : "back.out(2)" , stagger : { amount : 0.5 , from : "center" } , scrollTri…" at bounding box center [633, 393] width 1073 height 512
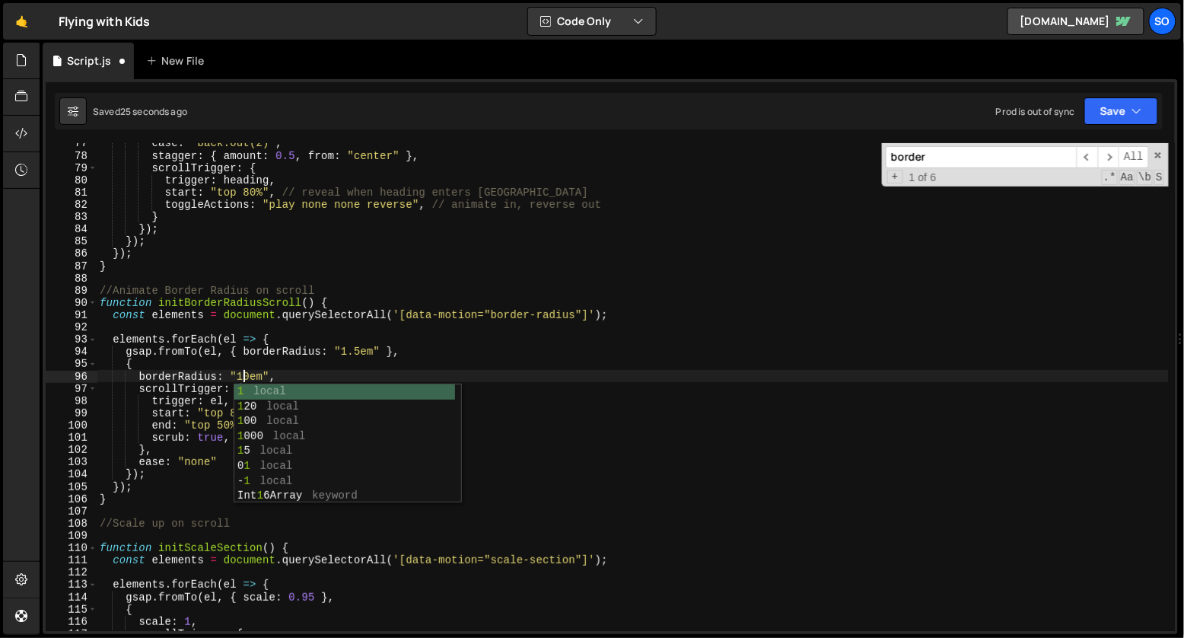
scroll to position [0, 10]
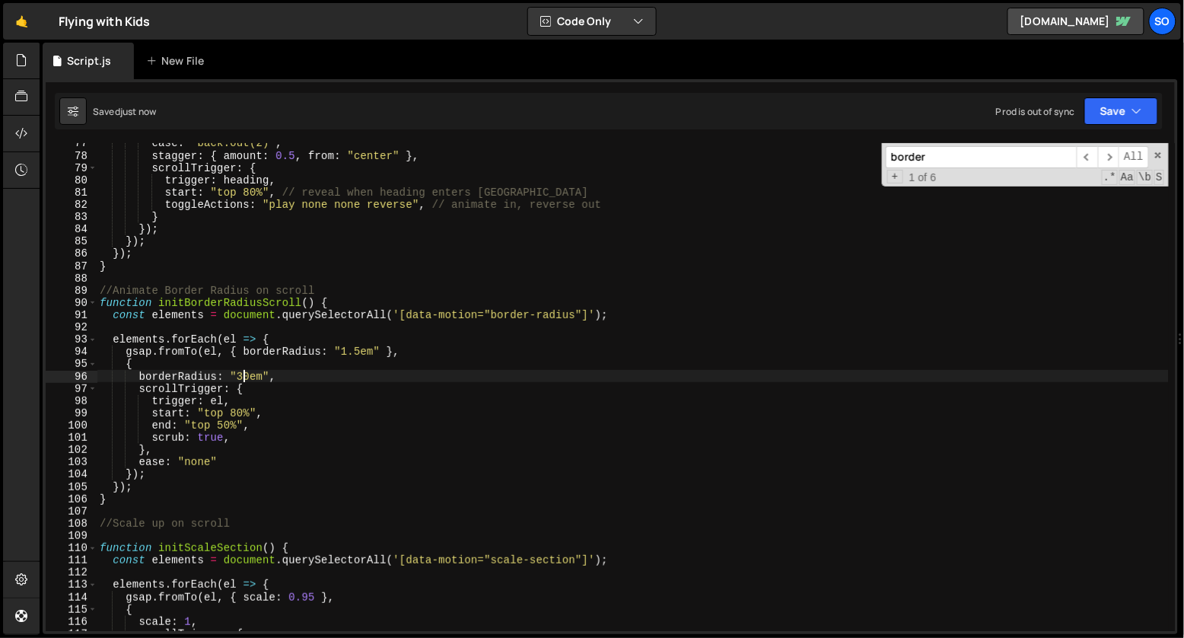
type textarea "borderRadius: "30em","
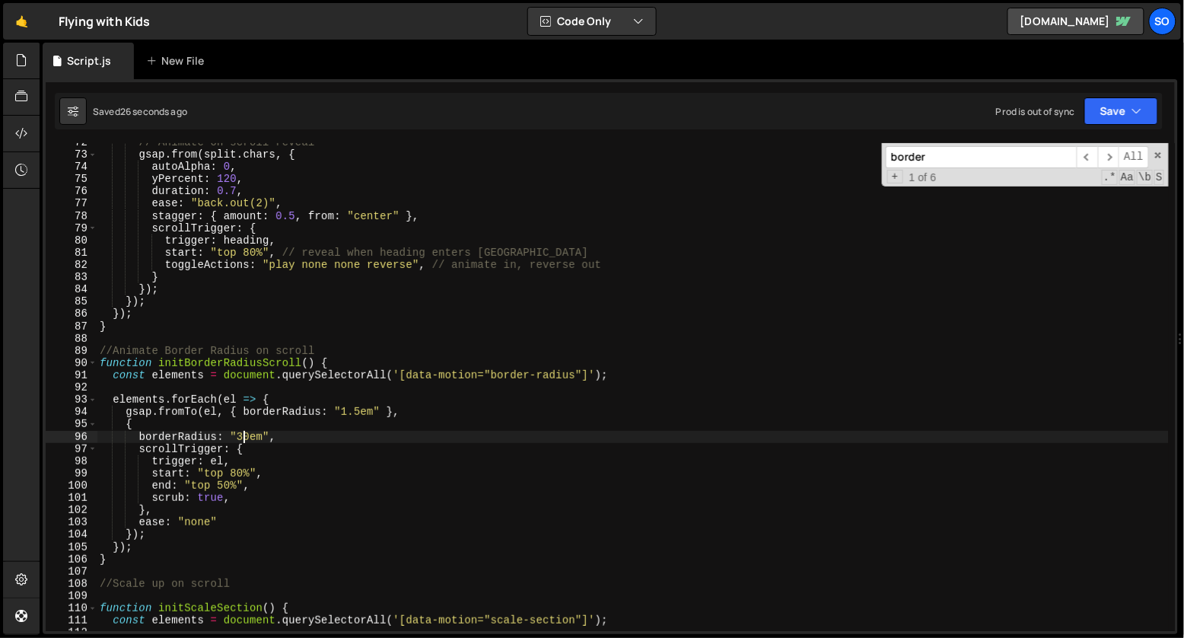
scroll to position [877, 0]
click at [1037, 159] on input "border" at bounding box center [981, 157] width 191 height 22
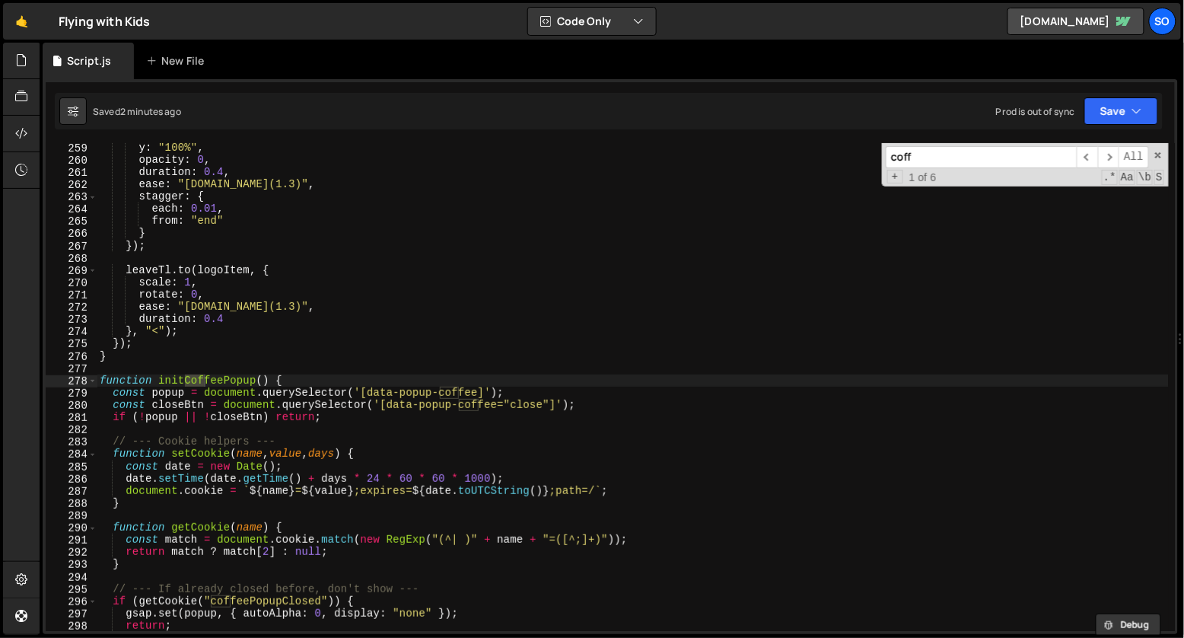
scroll to position [3163, 0]
type input "coffe"
click at [92, 375] on span at bounding box center [92, 381] width 8 height 12
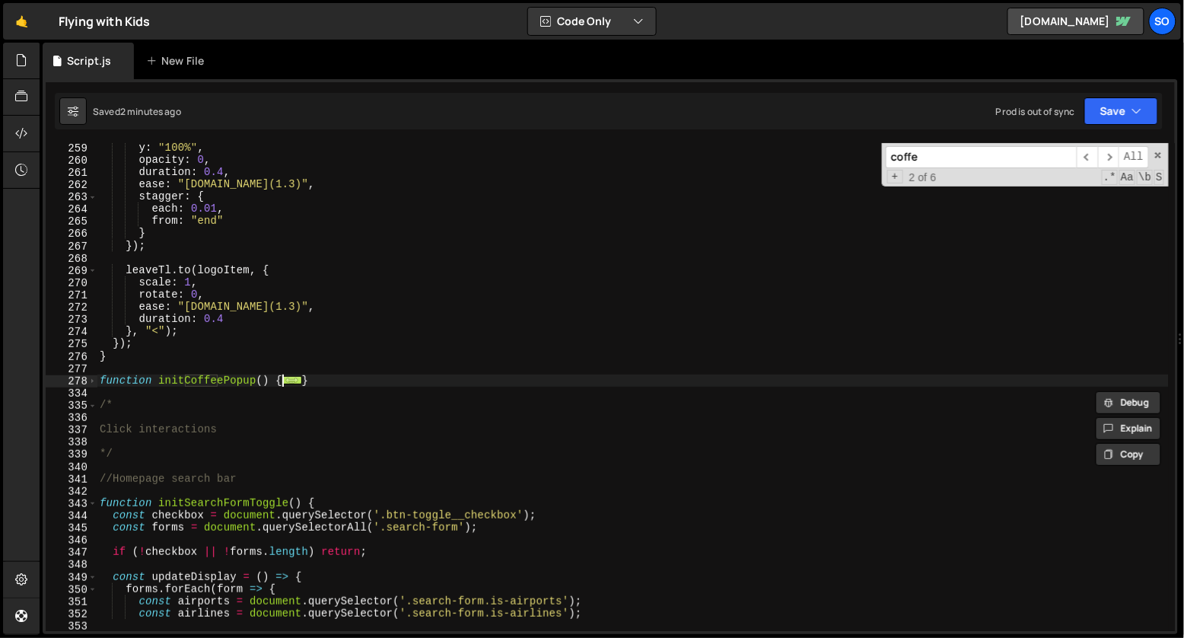
click at [97, 376] on div "278" at bounding box center [72, 381] width 52 height 12
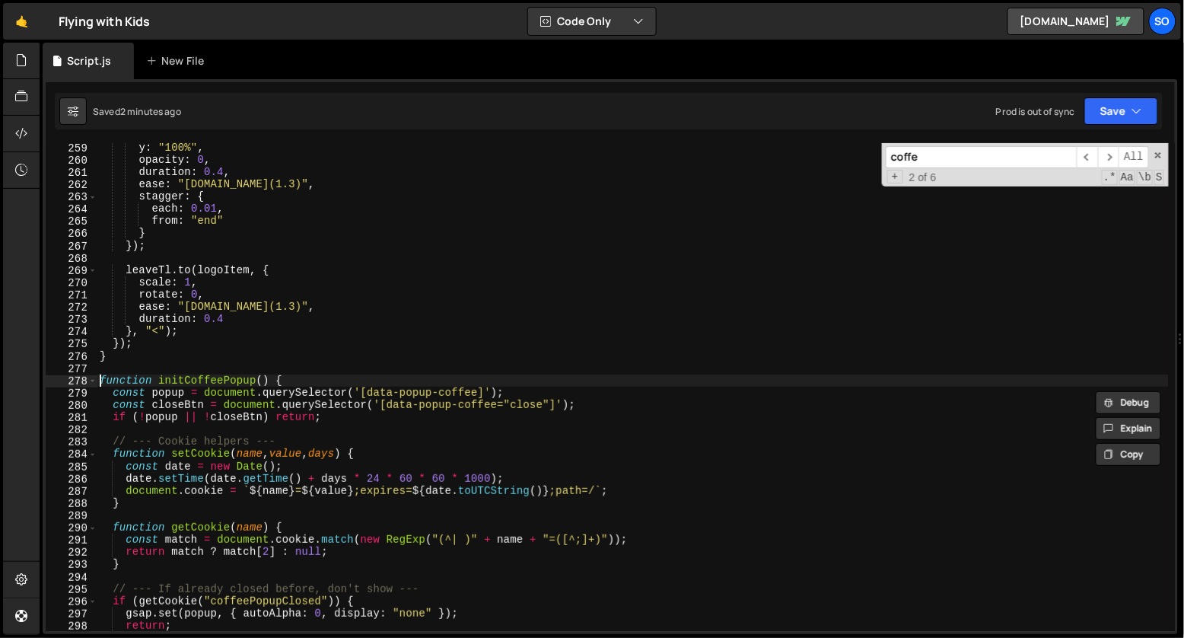
click at [100, 376] on div "y : "100%" , opacity : 0 , duration : 0.4 , ease : "[DOMAIN_NAME](1.3)" , stagg…" at bounding box center [633, 398] width 1073 height 512
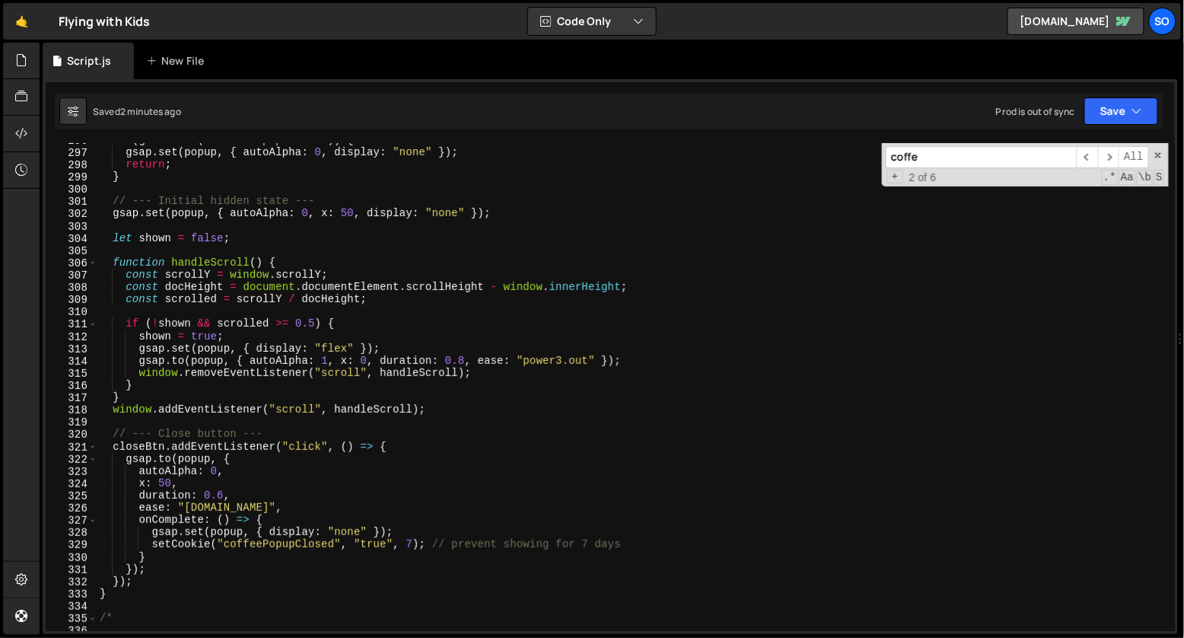
scroll to position [3652, 0]
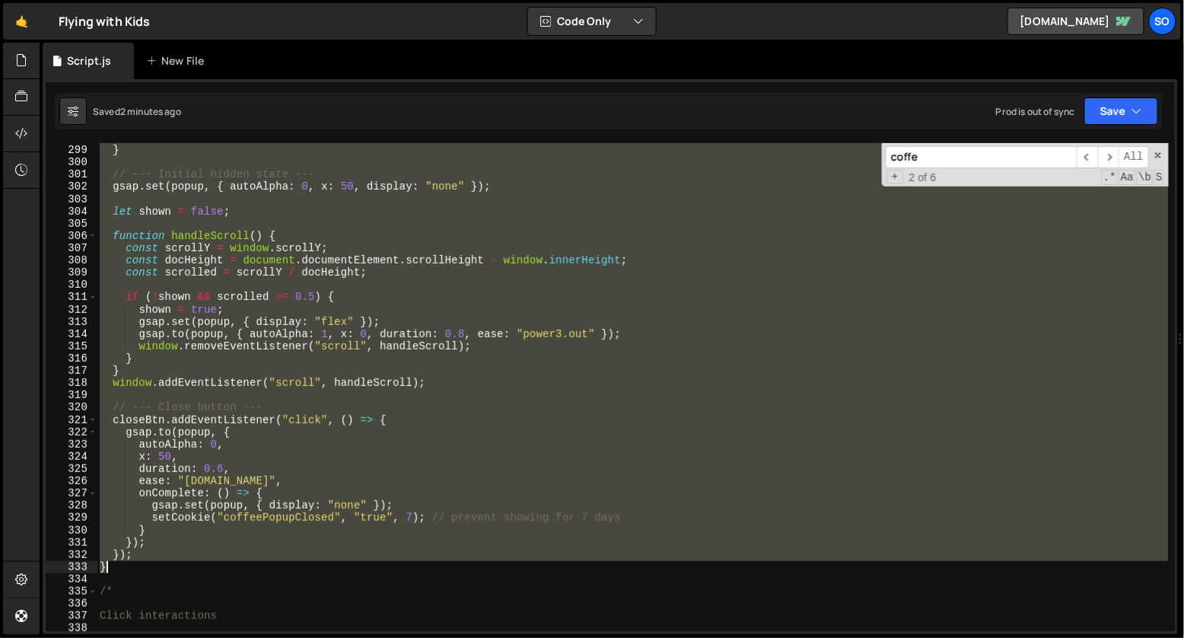
click at [121, 564] on div "return ; } // --- Initial hidden state --- gsap . set ( popup , { autoAlpha : 0…" at bounding box center [633, 388] width 1073 height 512
type textarea "}); }"
paste textarea
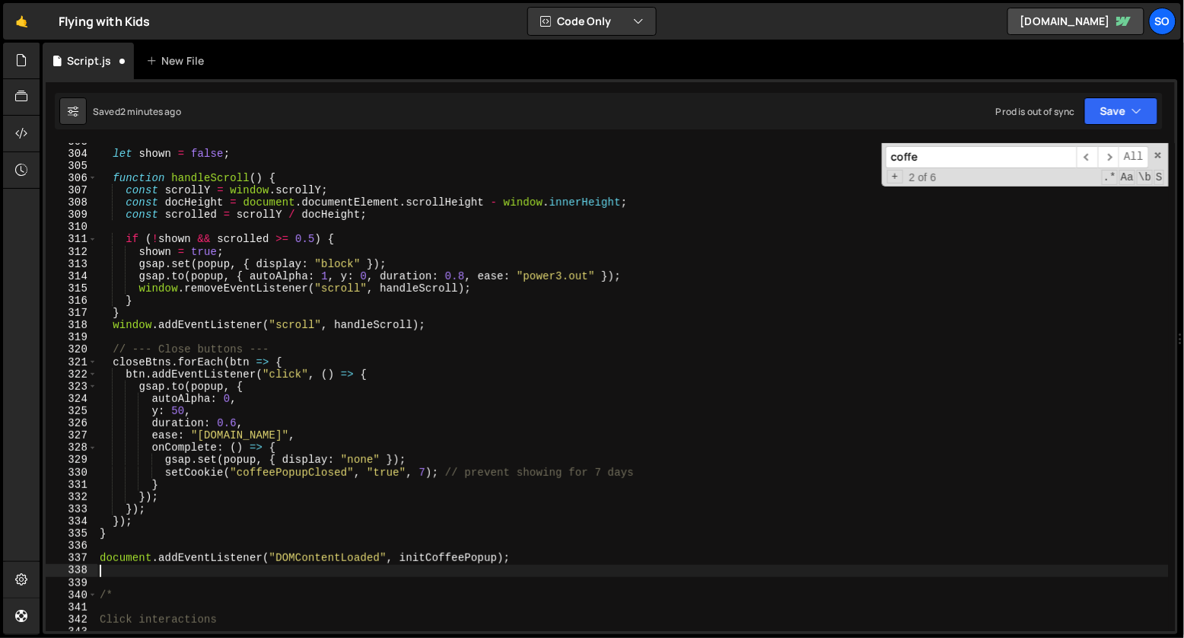
scroll to position [3711, 0]
click at [347, 539] on div "let shown = false ; function handleScroll ( ) { const scrollY = window . scroll…" at bounding box center [633, 389] width 1073 height 512
type textarea "document.addEventListener("DOMContentLoaded", initCoffeePopup);"
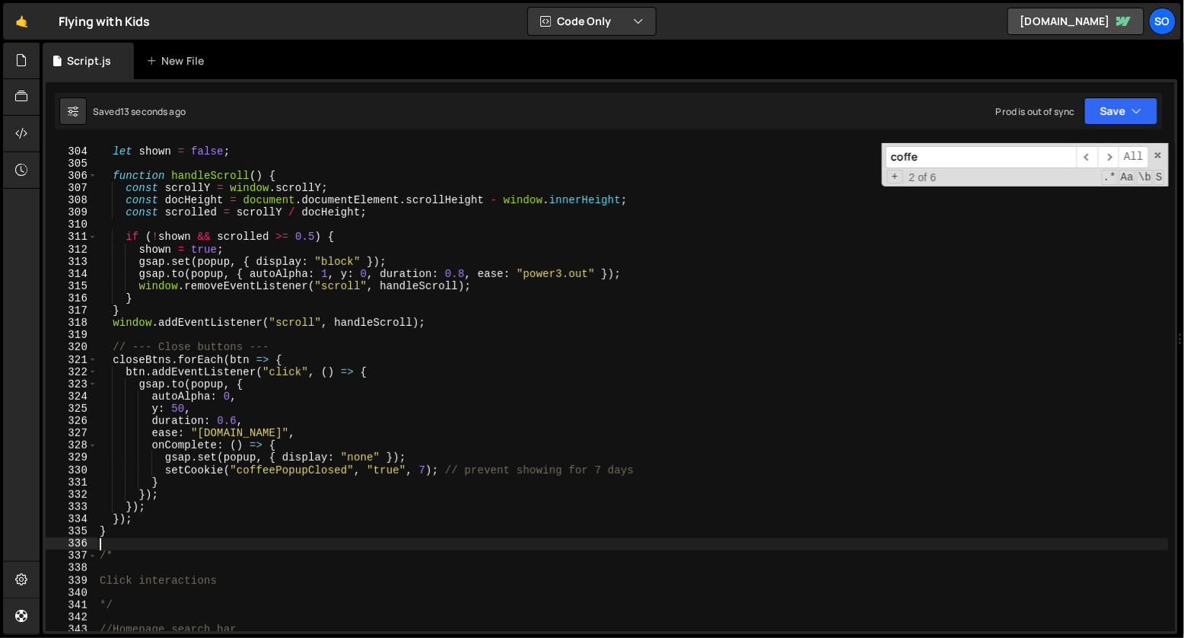
click at [354, 256] on div "let shown = false ; function handleScroll ( ) { const scrollY = window . scroll…" at bounding box center [633, 389] width 1073 height 512
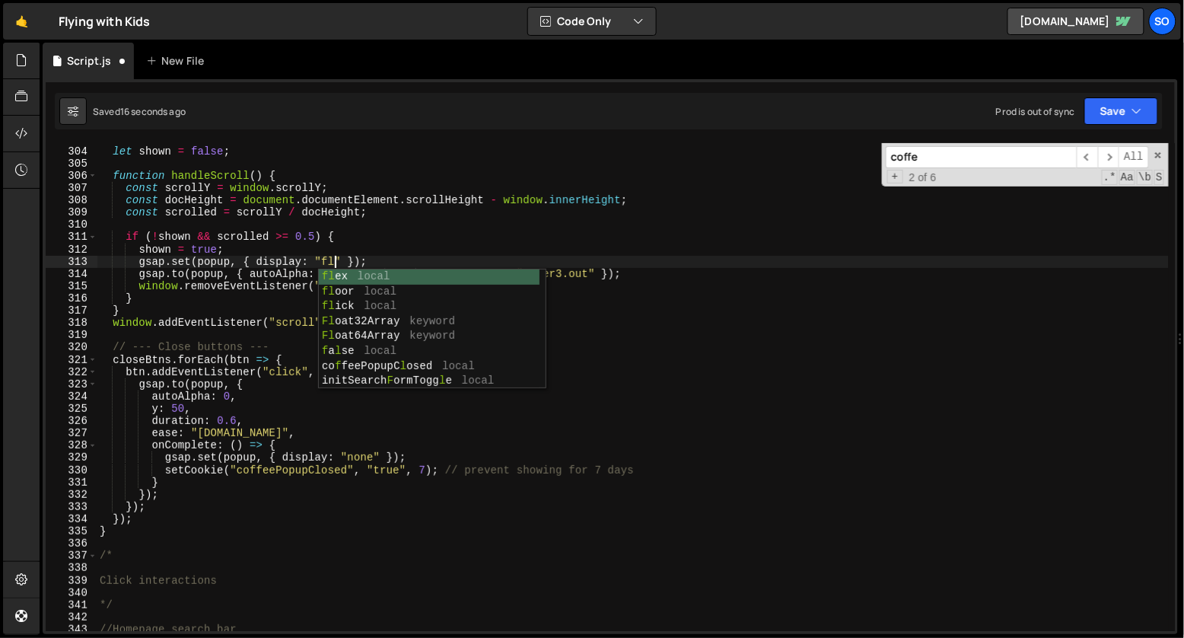
scroll to position [0, 17]
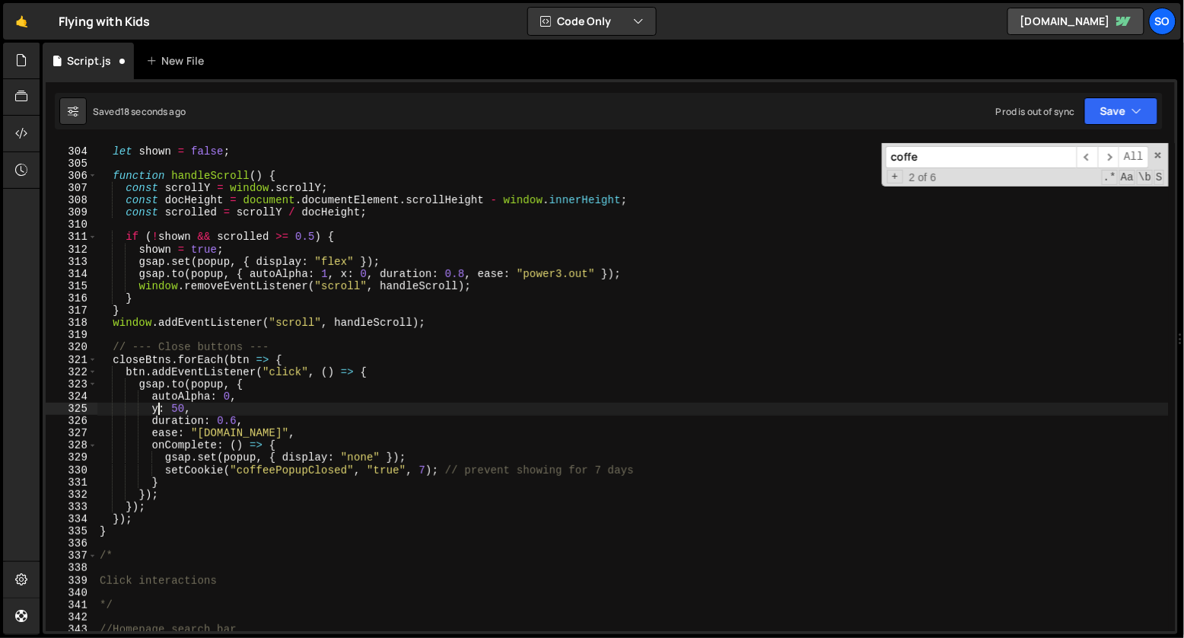
click at [157, 412] on div "let shown = false ; function handleScroll ( ) { const scrollY = window . scroll…" at bounding box center [633, 389] width 1073 height 512
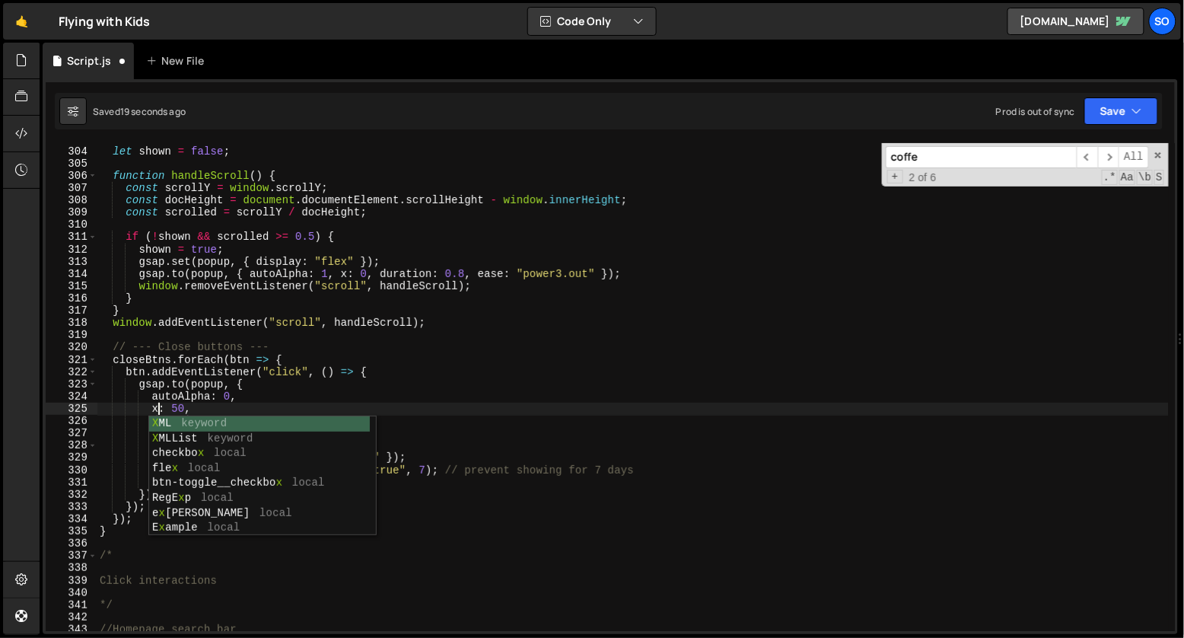
scroll to position [0, 4]
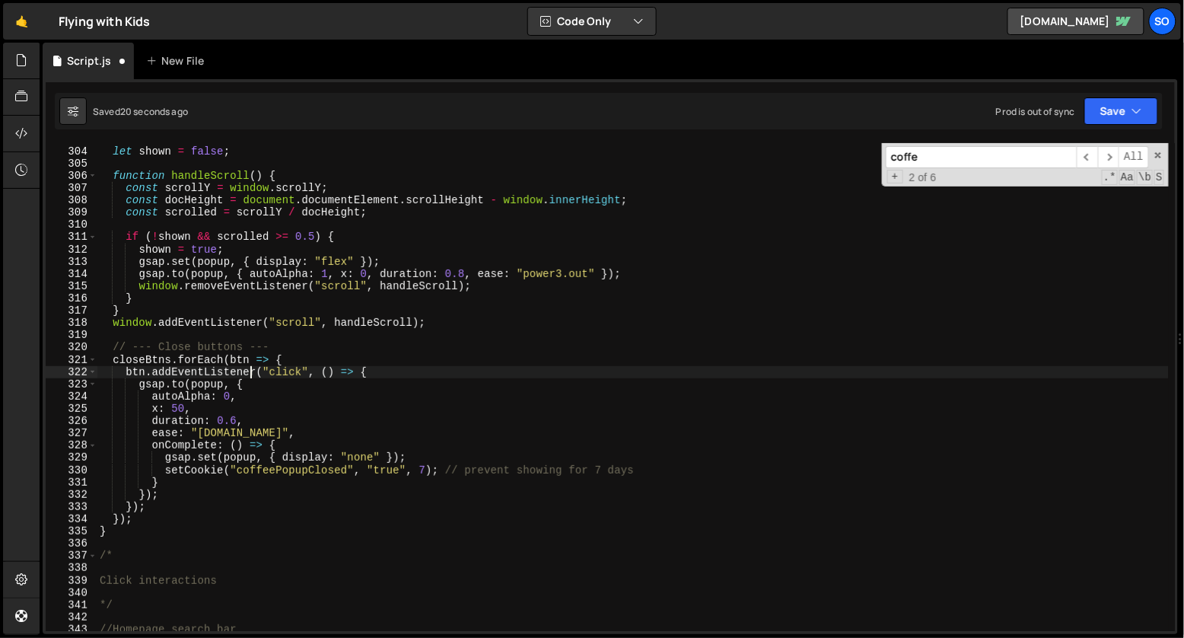
click at [253, 374] on div "let shown = false ; function handleScroll ( ) { const scrollY = window . scroll…" at bounding box center [633, 389] width 1073 height 512
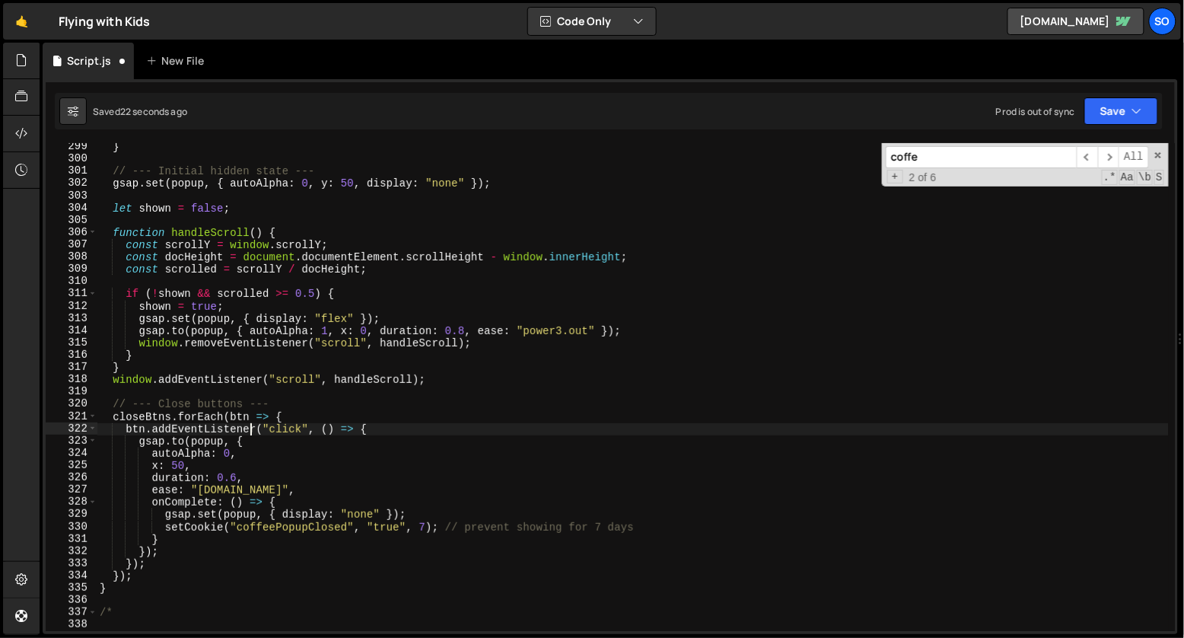
scroll to position [3655, 0]
click at [157, 463] on div "} // --- Initial hidden state --- gsap . set ( popup , { autoAlpha : 0 , y : 50…" at bounding box center [633, 397] width 1073 height 512
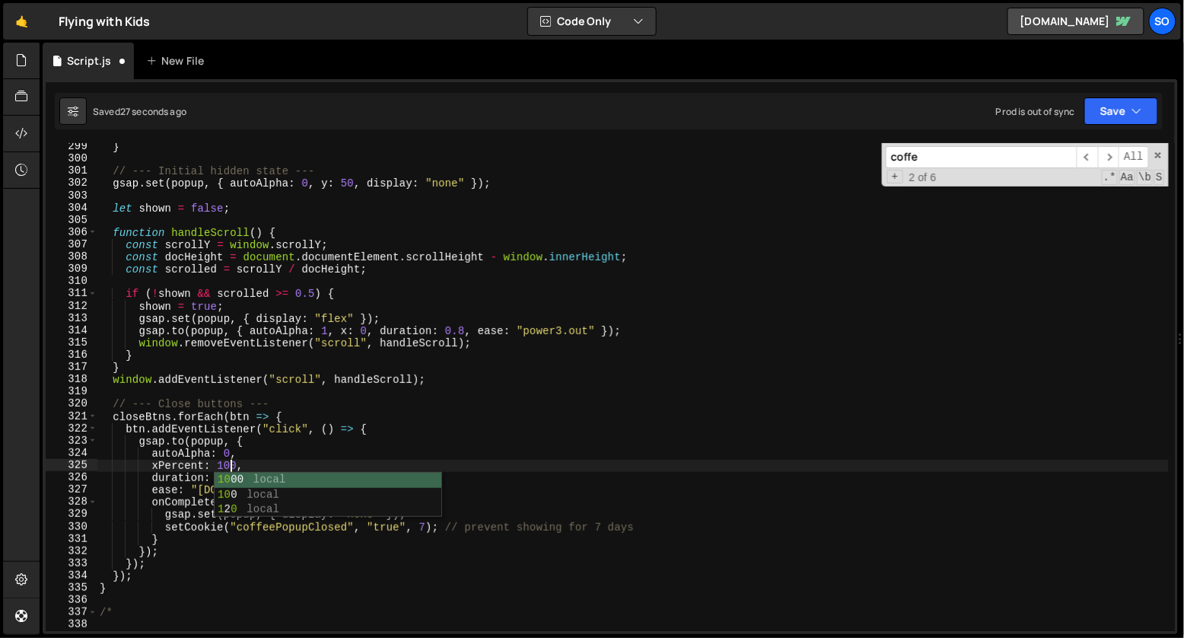
click at [345, 332] on div "} // --- Initial hidden state --- gsap . set ( popup , { autoAlpha : 0 , y : 50…" at bounding box center [633, 397] width 1073 height 512
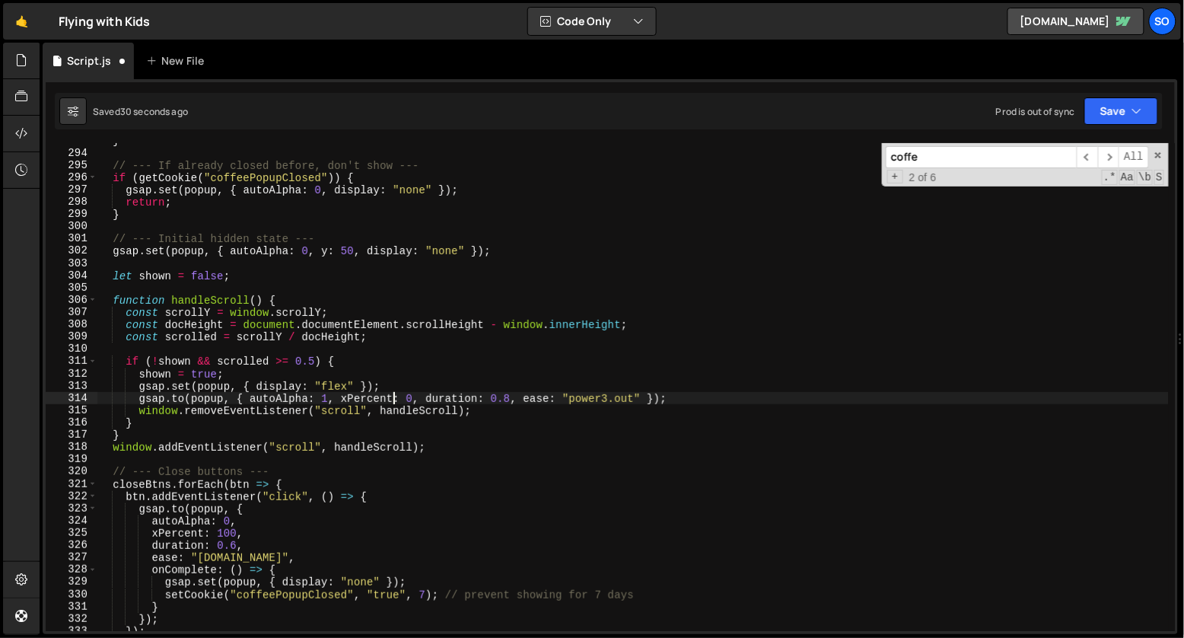
scroll to position [3572, 0]
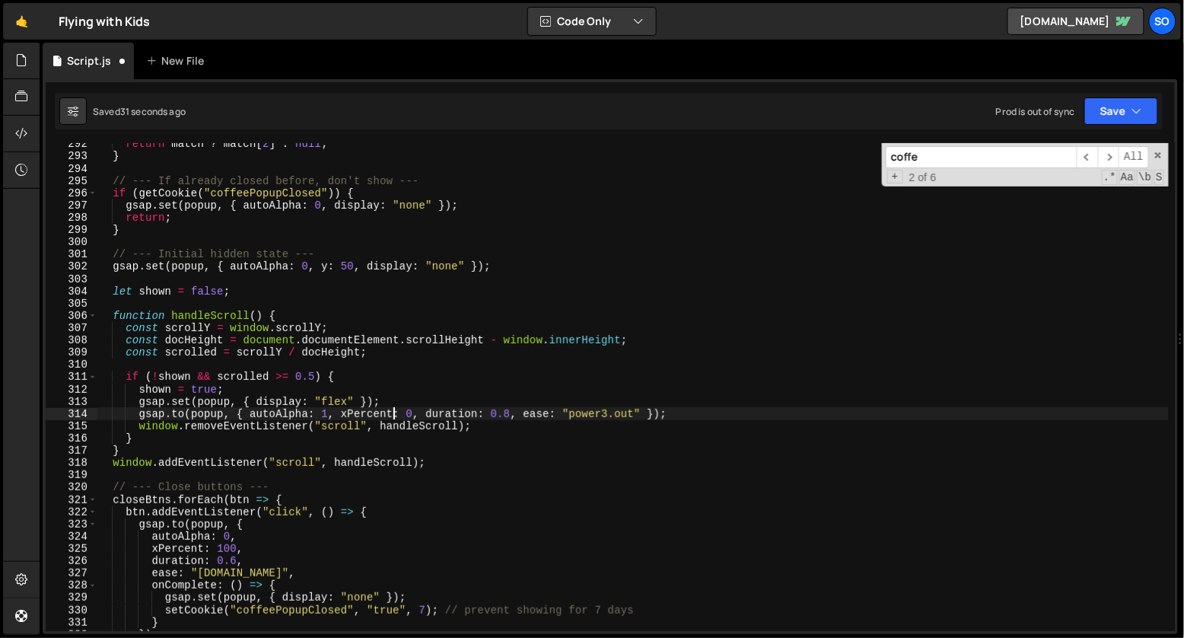
click at [327, 263] on div "return match ? match [ 2 ] : null ; } // --- If already closed before, don't sh…" at bounding box center [633, 394] width 1073 height 512
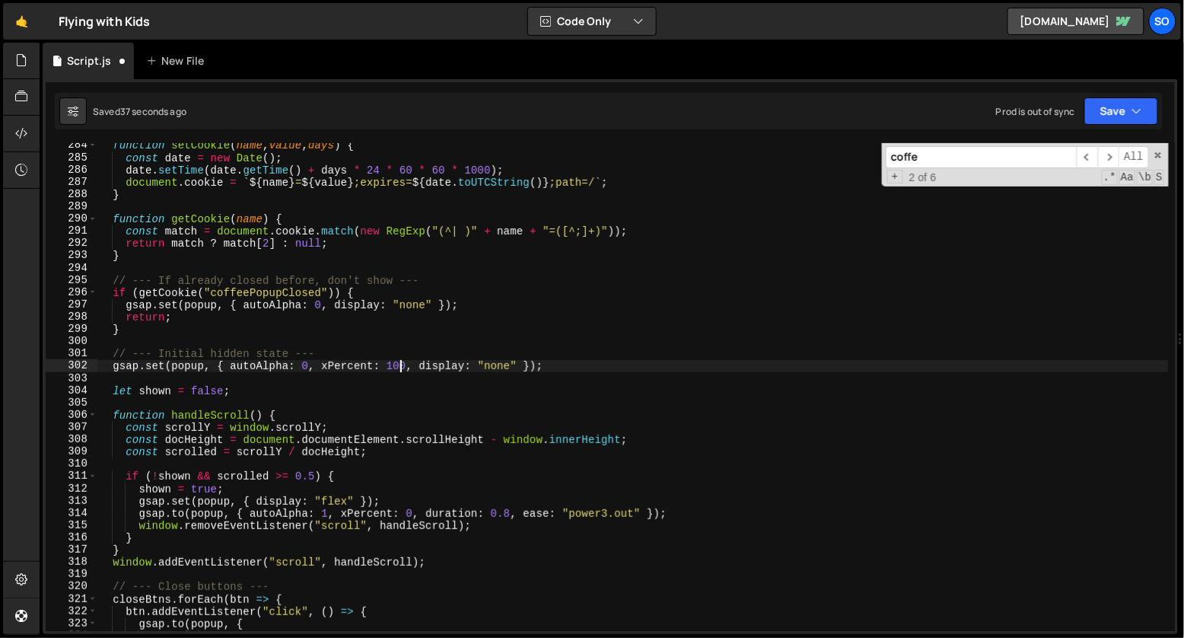
scroll to position [3462, 0]
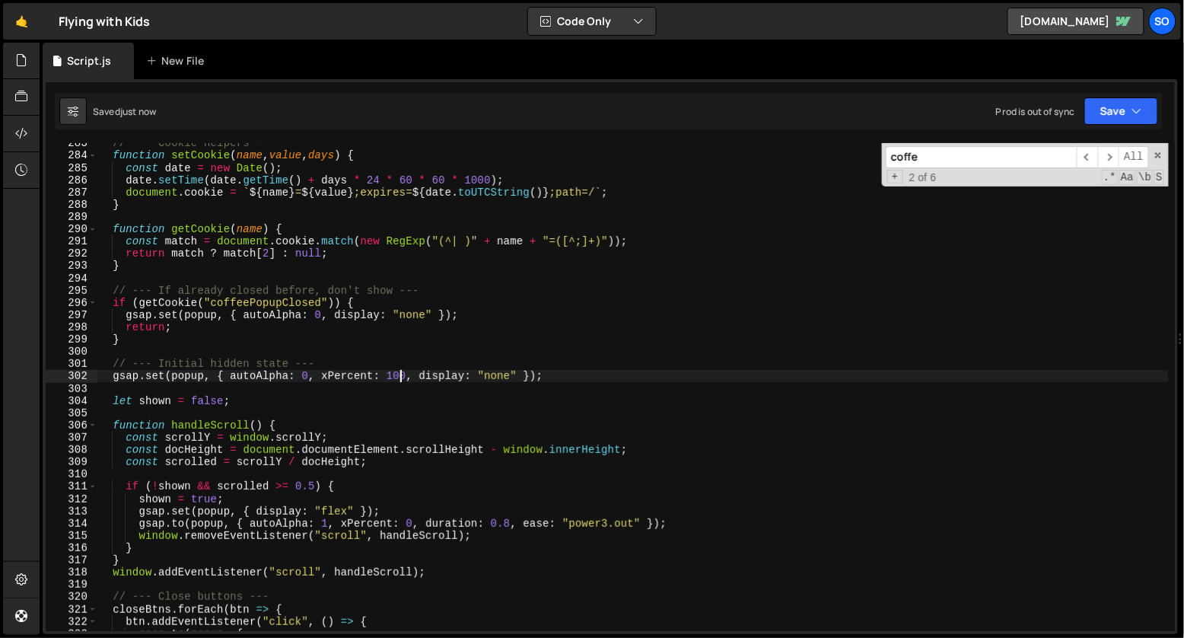
type textarea "gsap.set(popup, { autoAlpha: 0, xPercent: 100, display: "none" });"
